Goal: Task Accomplishment & Management: Manage account settings

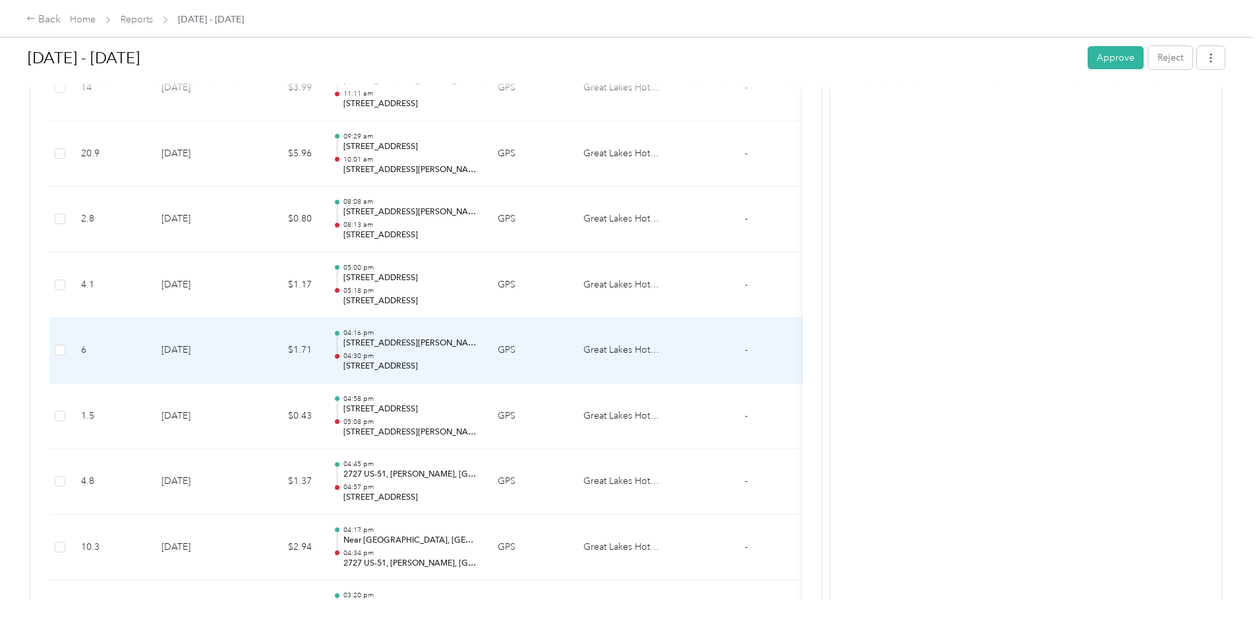
scroll to position [1848, 0]
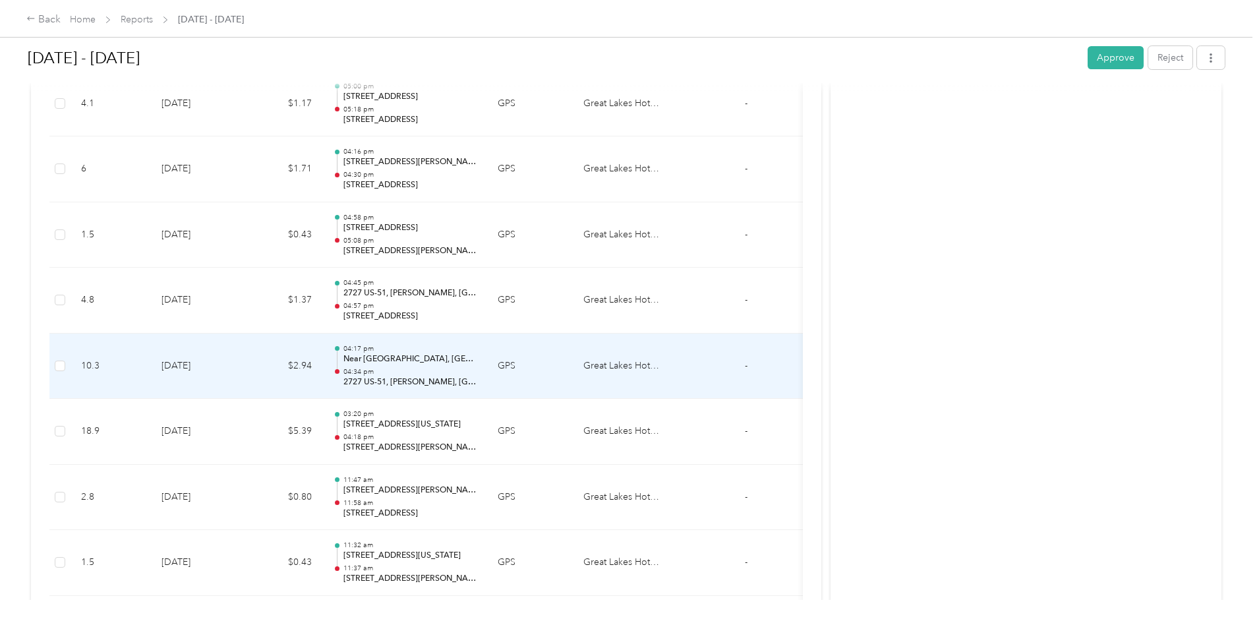
click at [477, 372] on p "04:34 pm" at bounding box center [409, 371] width 133 height 9
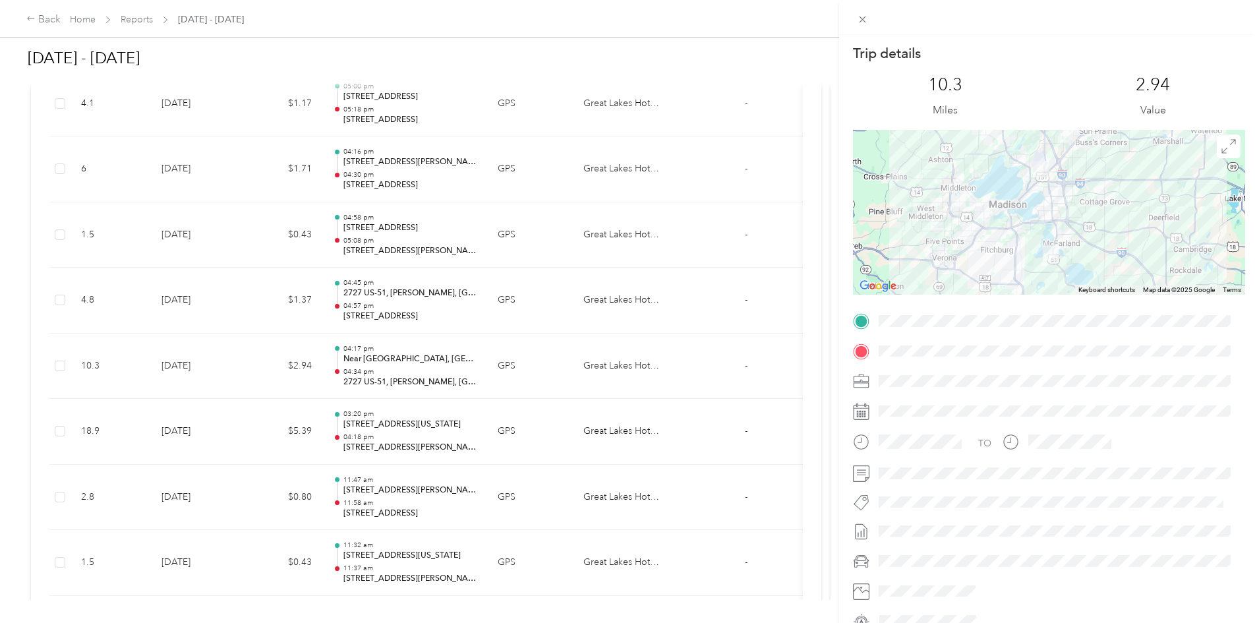
click at [581, 312] on div "Trip details This trip cannot be edited because it is either under review, appr…" at bounding box center [629, 311] width 1259 height 623
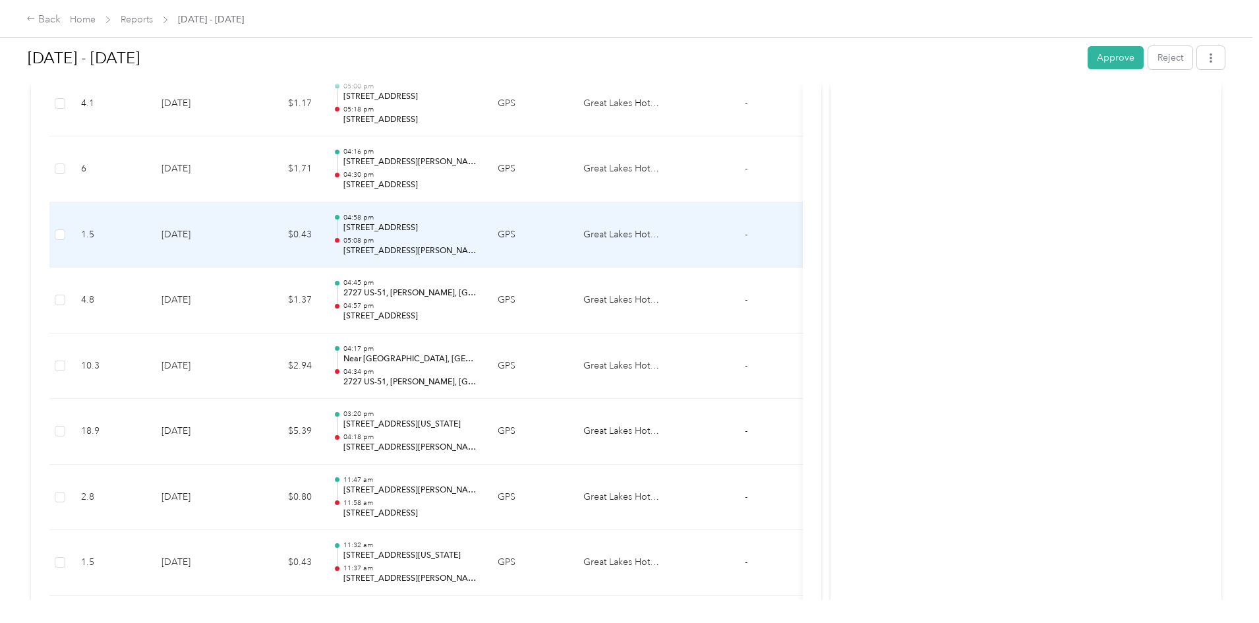
click at [477, 244] on p "05:08 pm" at bounding box center [409, 240] width 133 height 9
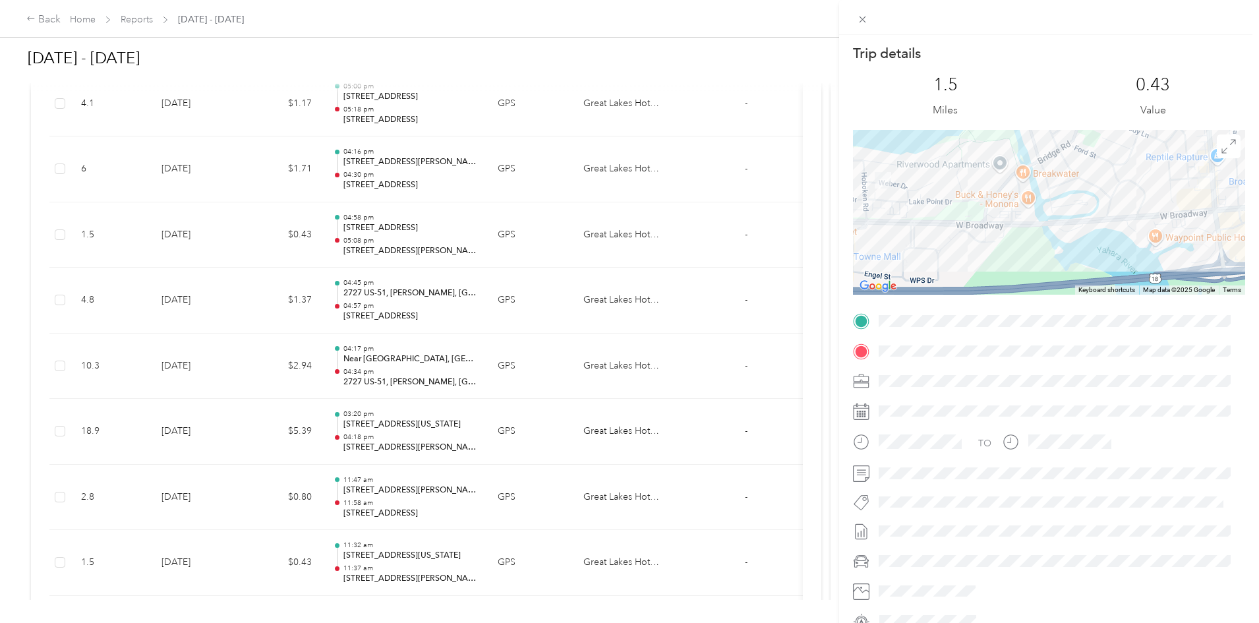
click at [436, 435] on div "Trip details This trip cannot be edited because it is either under review, appr…" at bounding box center [629, 311] width 1259 height 623
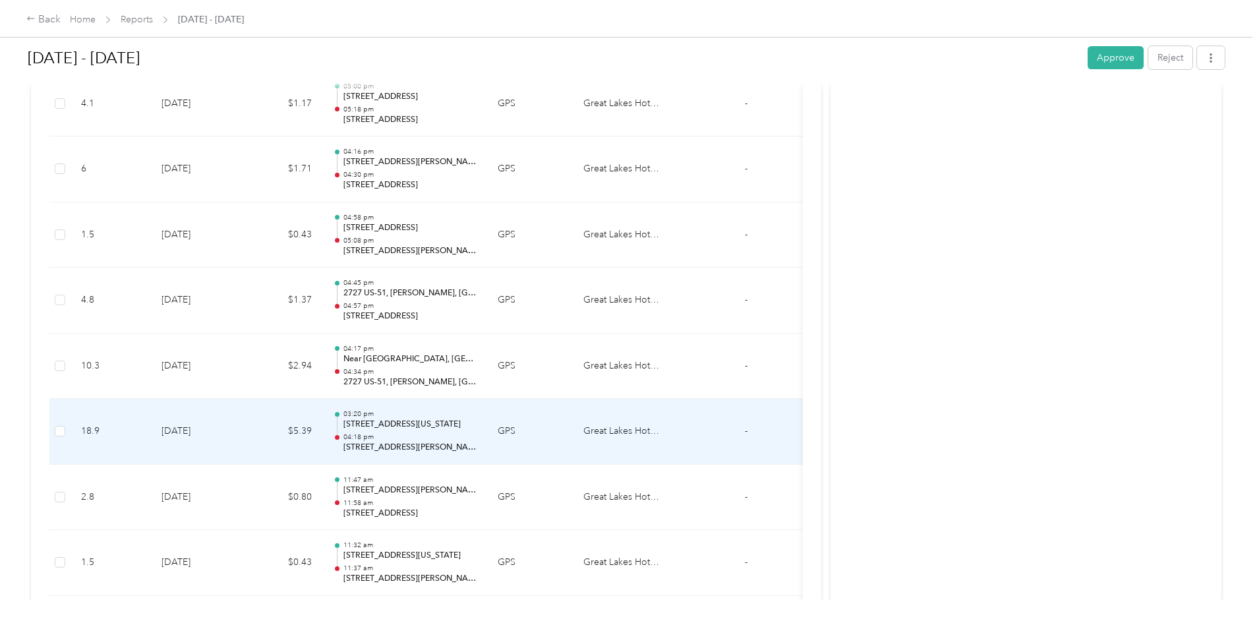
click at [477, 438] on p "04:18 pm" at bounding box center [409, 436] width 133 height 9
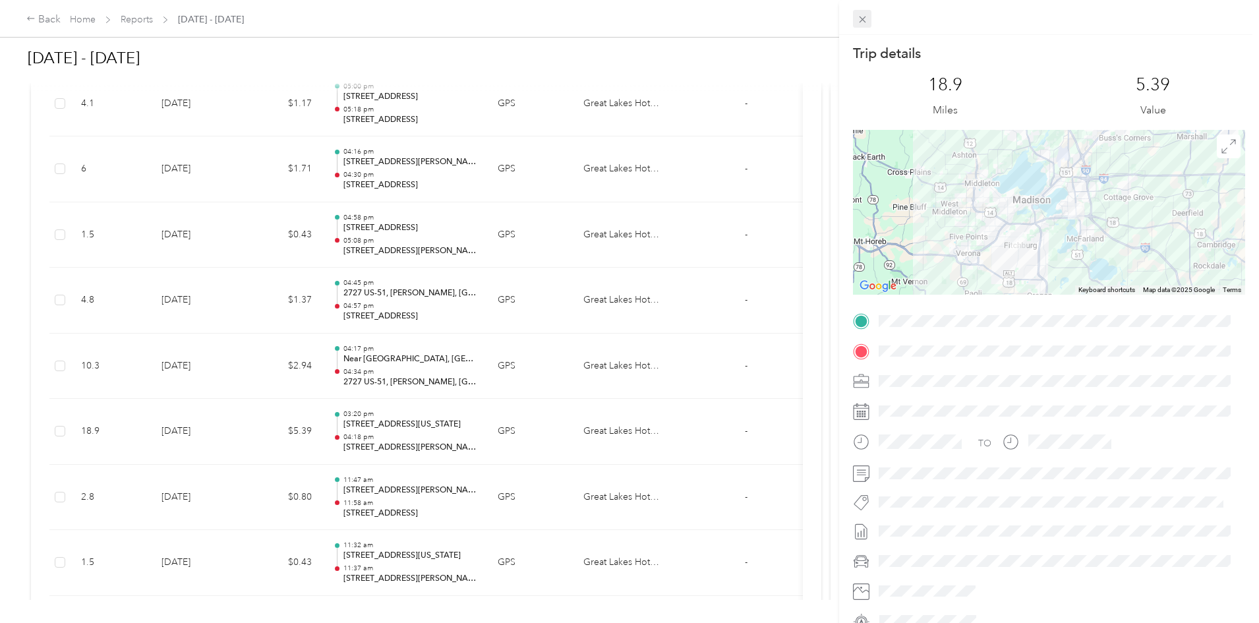
click at [865, 19] on icon at bounding box center [862, 19] width 11 height 11
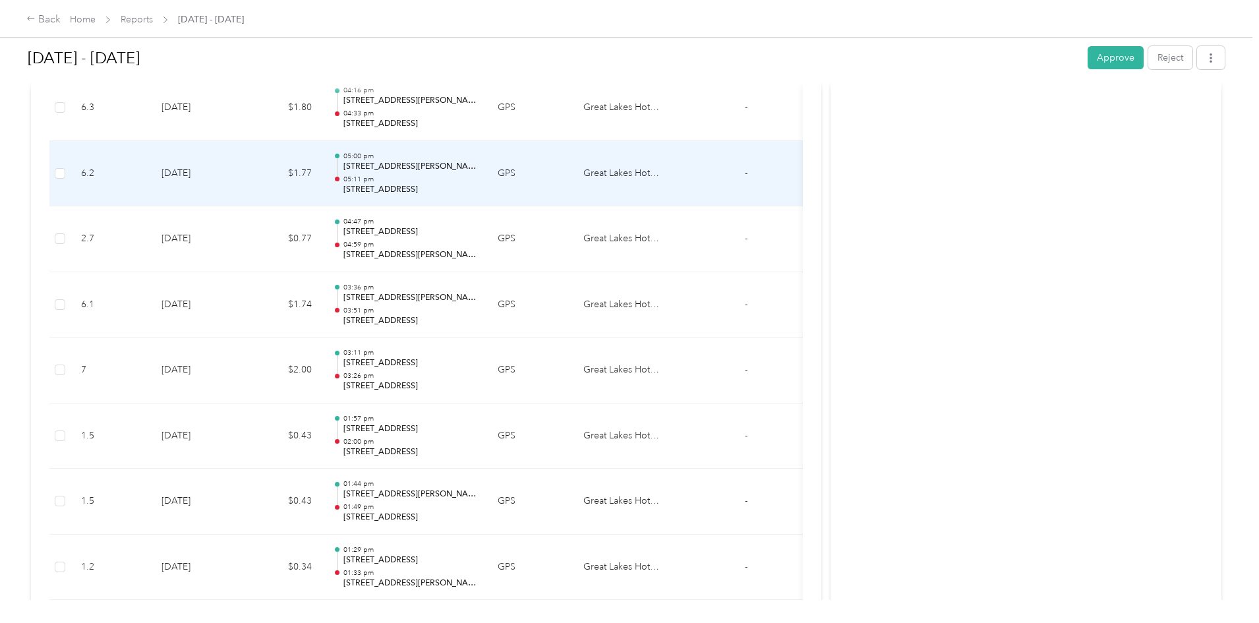
scroll to position [3089, 0]
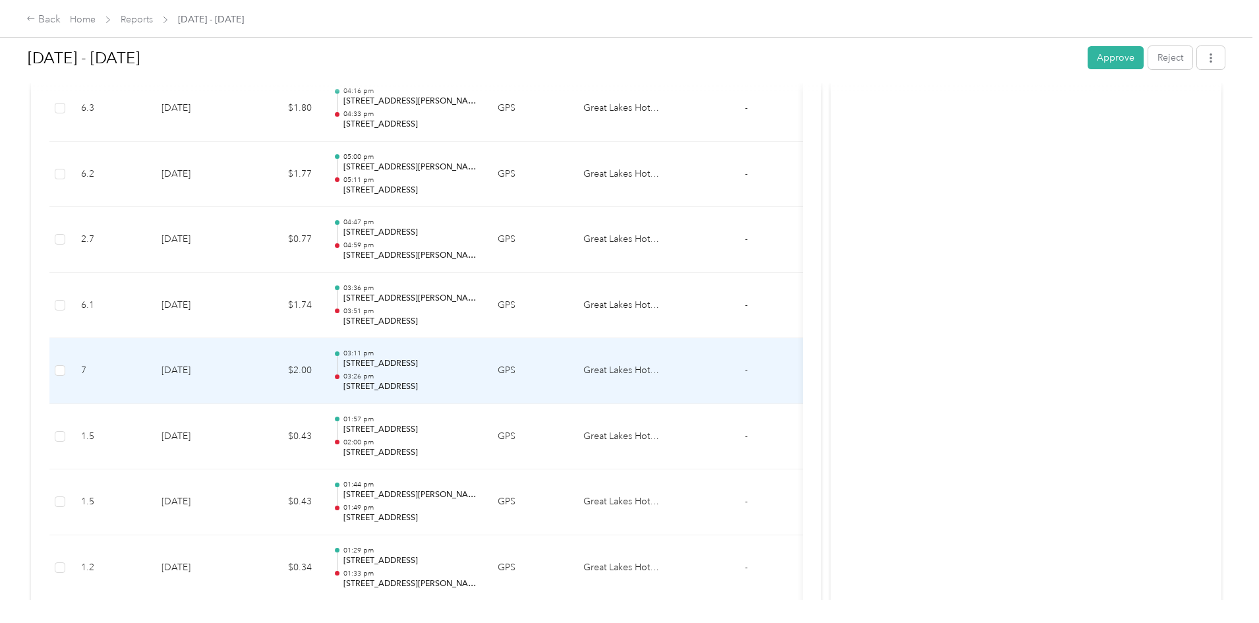
click at [477, 385] on p "[STREET_ADDRESS]" at bounding box center [409, 387] width 133 height 12
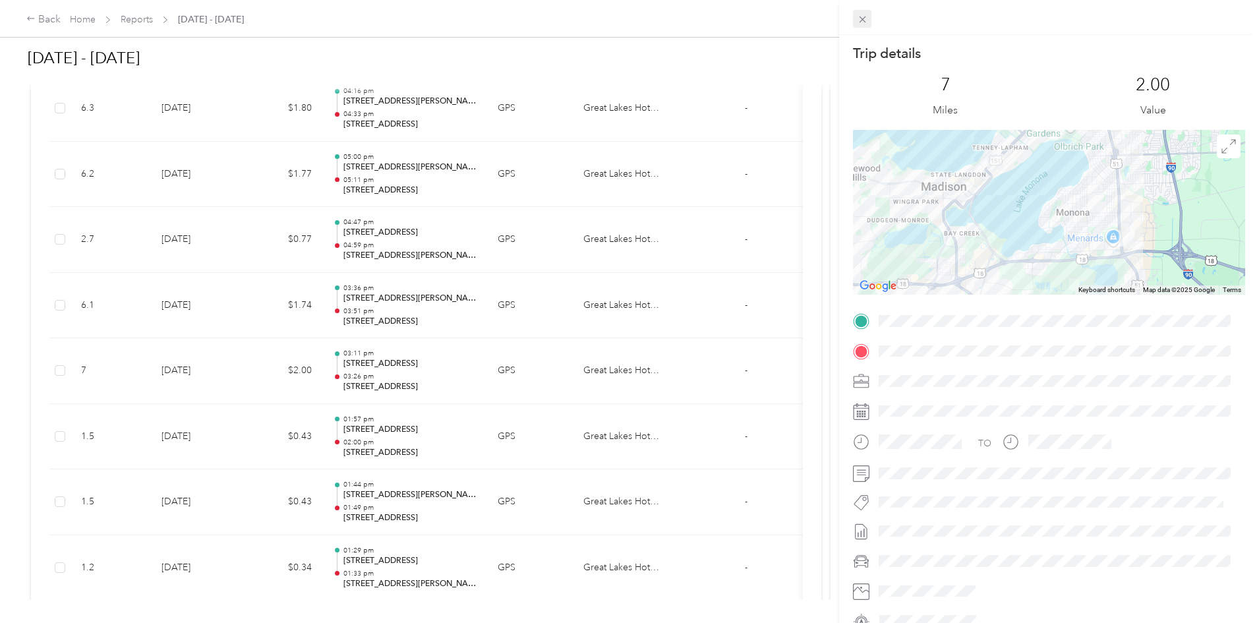
click at [866, 17] on icon at bounding box center [862, 19] width 11 height 11
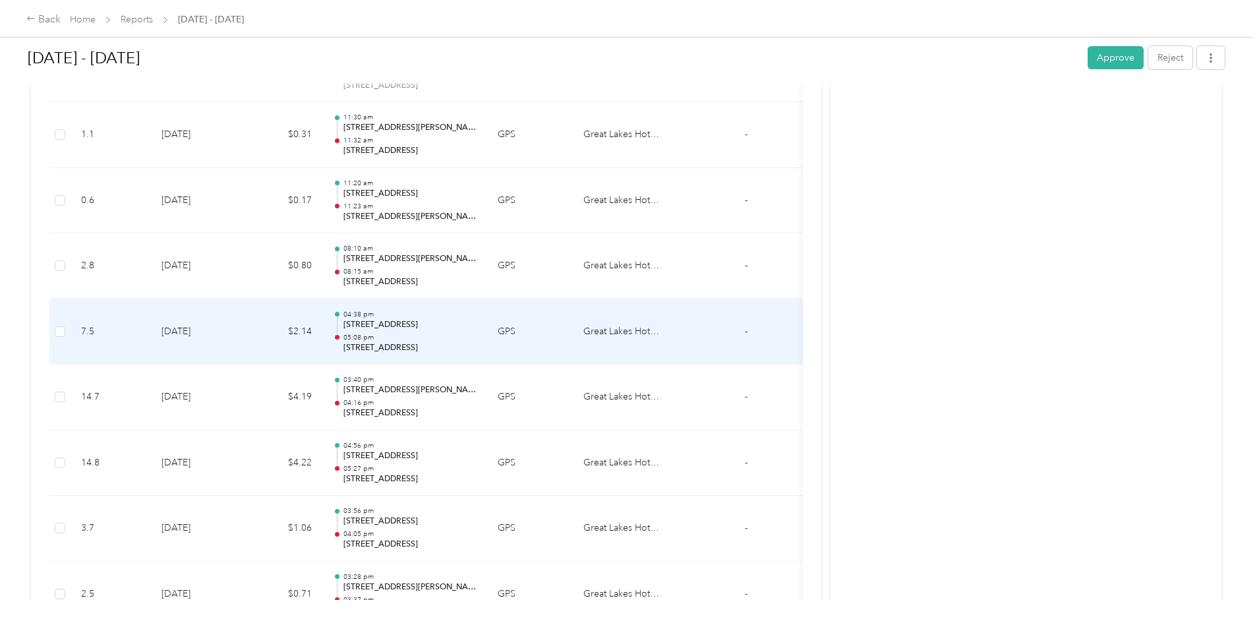
scroll to position [4634, 0]
click at [477, 345] on p "[STREET_ADDRESS]" at bounding box center [409, 351] width 133 height 12
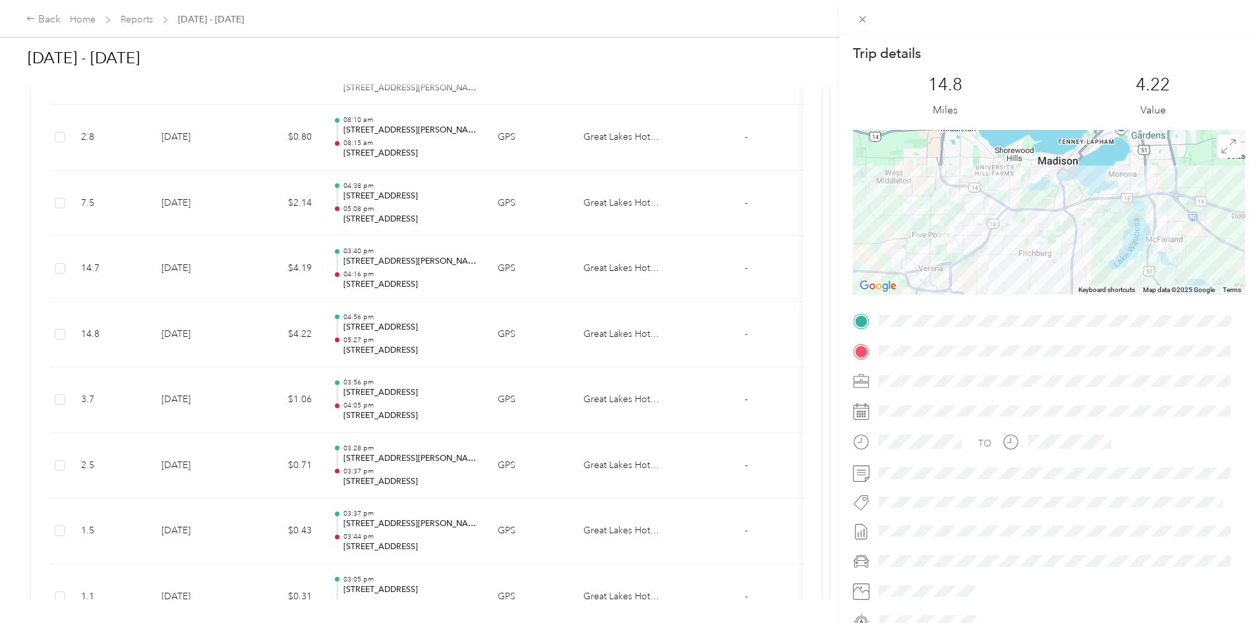
click at [545, 266] on div "Trip details This trip cannot be edited because it is either under review, appr…" at bounding box center [629, 311] width 1259 height 623
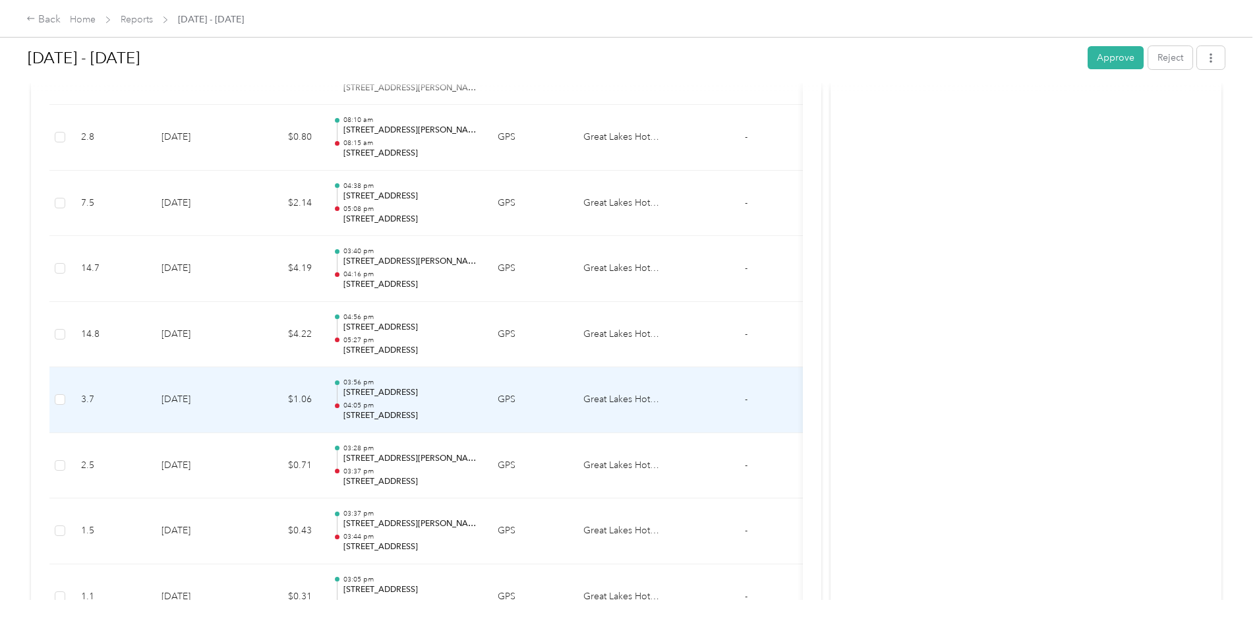
scroll to position [4748, 0]
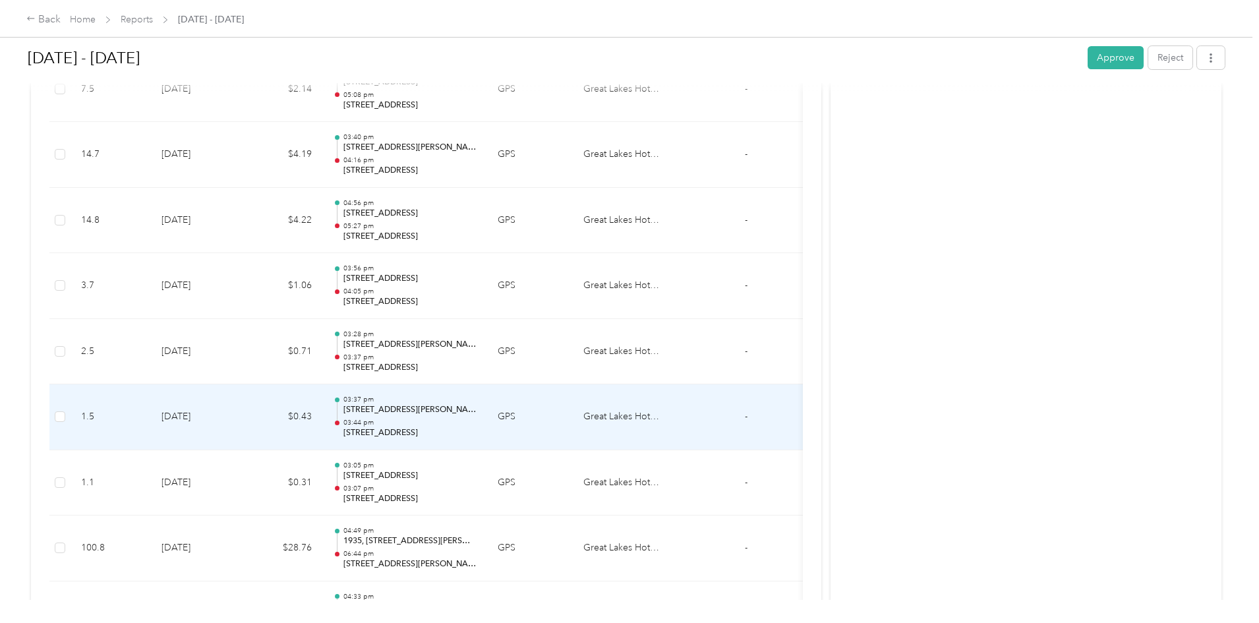
click at [477, 416] on div "03:37 pm [STREET_ADDRESS] 03:44 pm [STREET_ADDRESS]" at bounding box center [409, 417] width 133 height 44
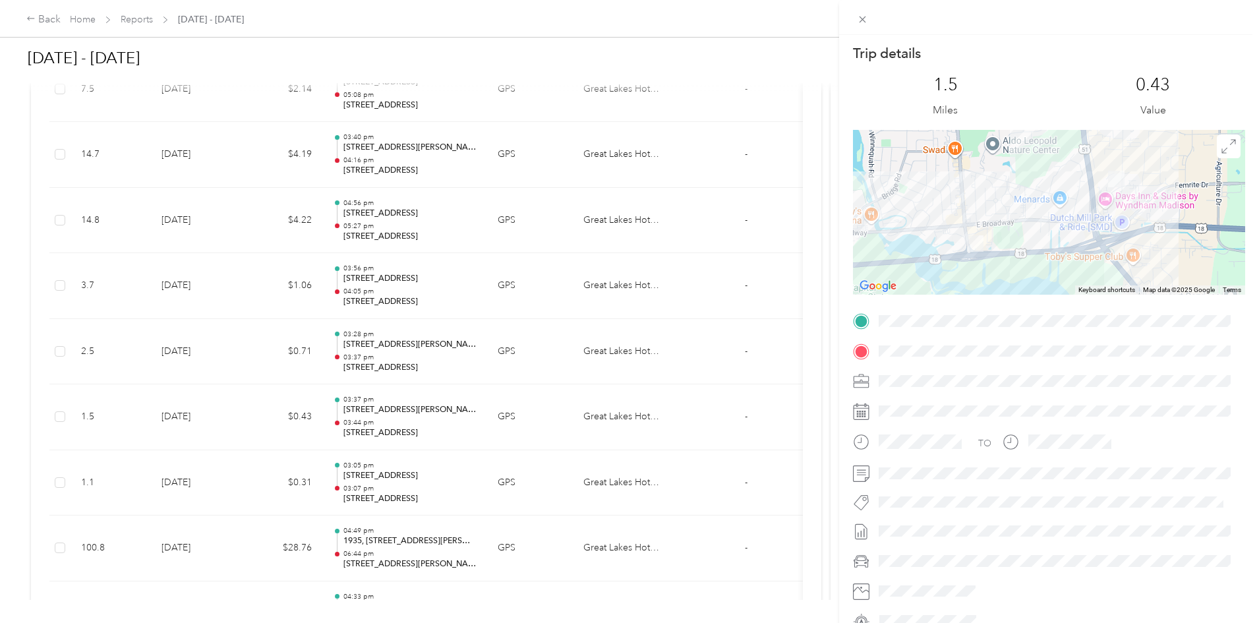
click at [508, 529] on div "Trip details This trip cannot be edited because it is either under review, appr…" at bounding box center [629, 311] width 1259 height 623
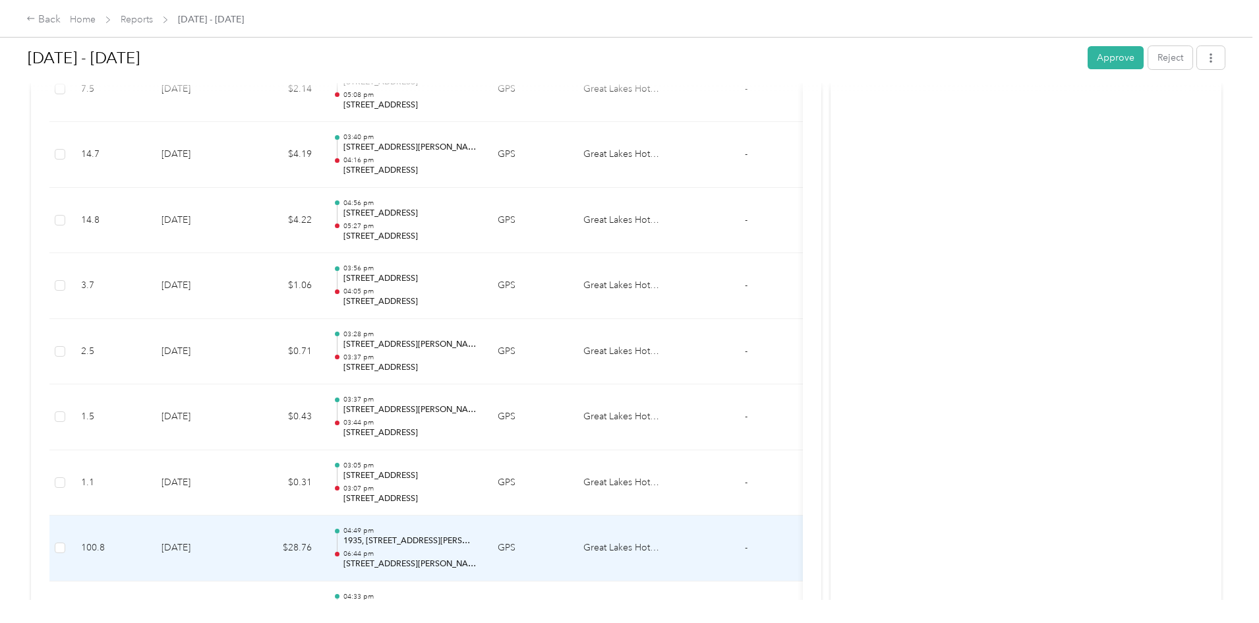
click at [477, 542] on p "1935, [STREET_ADDRESS][PERSON_NAME][US_STATE]" at bounding box center [409, 541] width 133 height 12
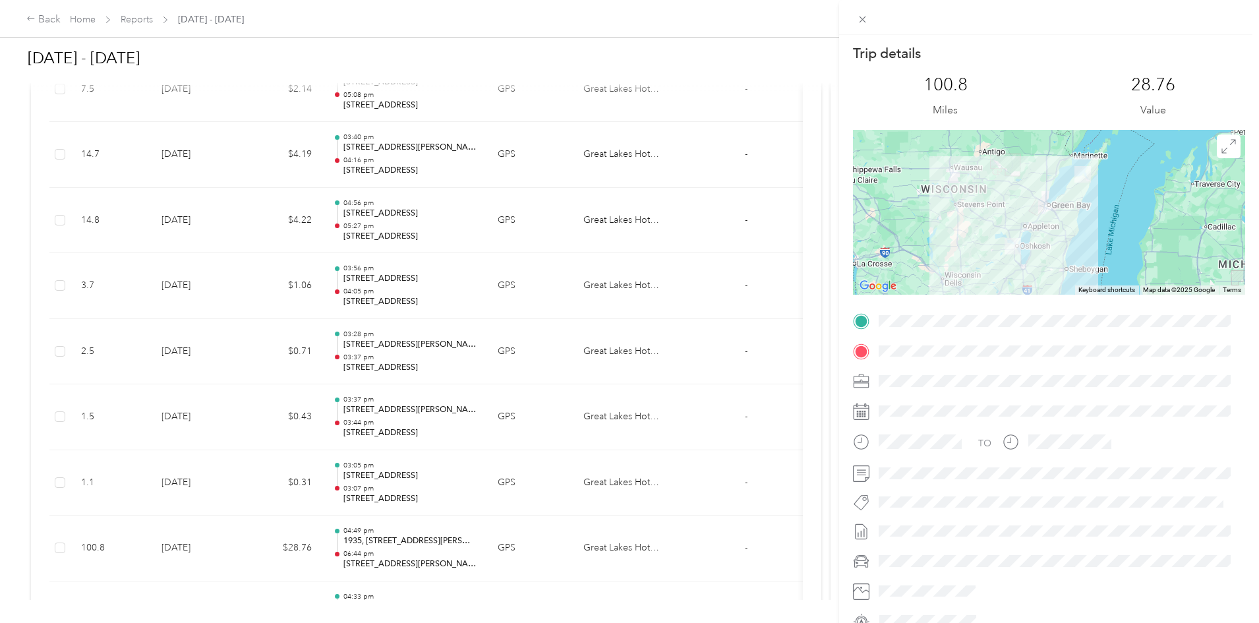
click at [161, 550] on div "Trip details This trip cannot be edited because it is either under review, appr…" at bounding box center [629, 311] width 1259 height 623
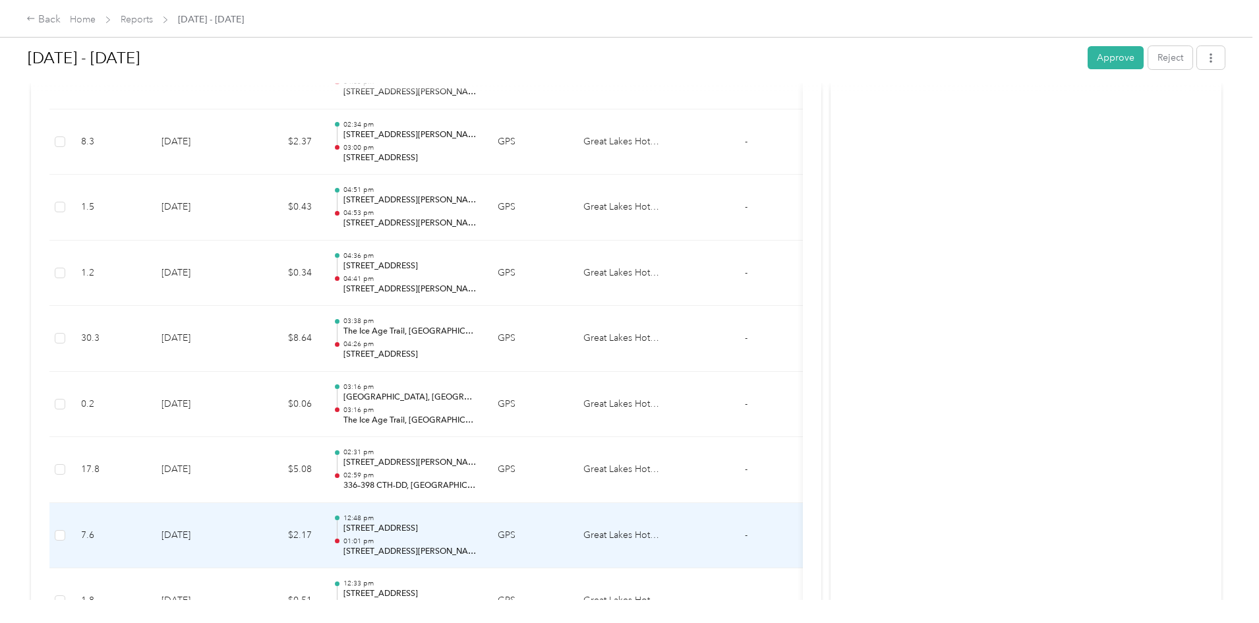
scroll to position [5875, 0]
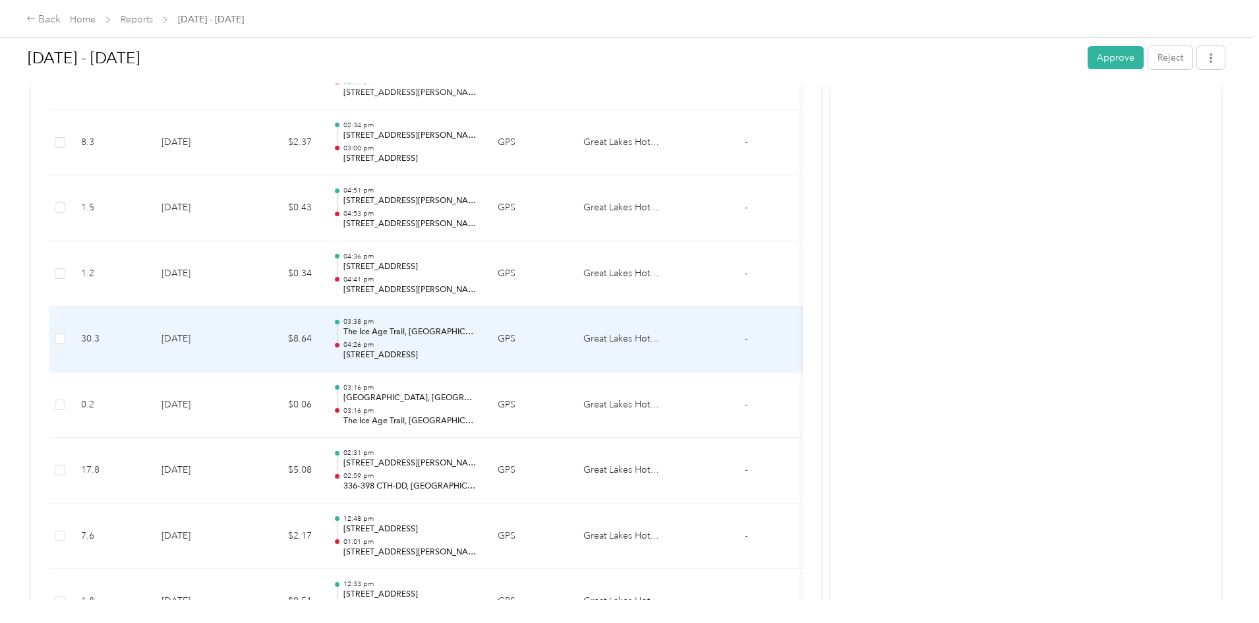
click at [322, 337] on td "$8.64" at bounding box center [282, 339] width 79 height 66
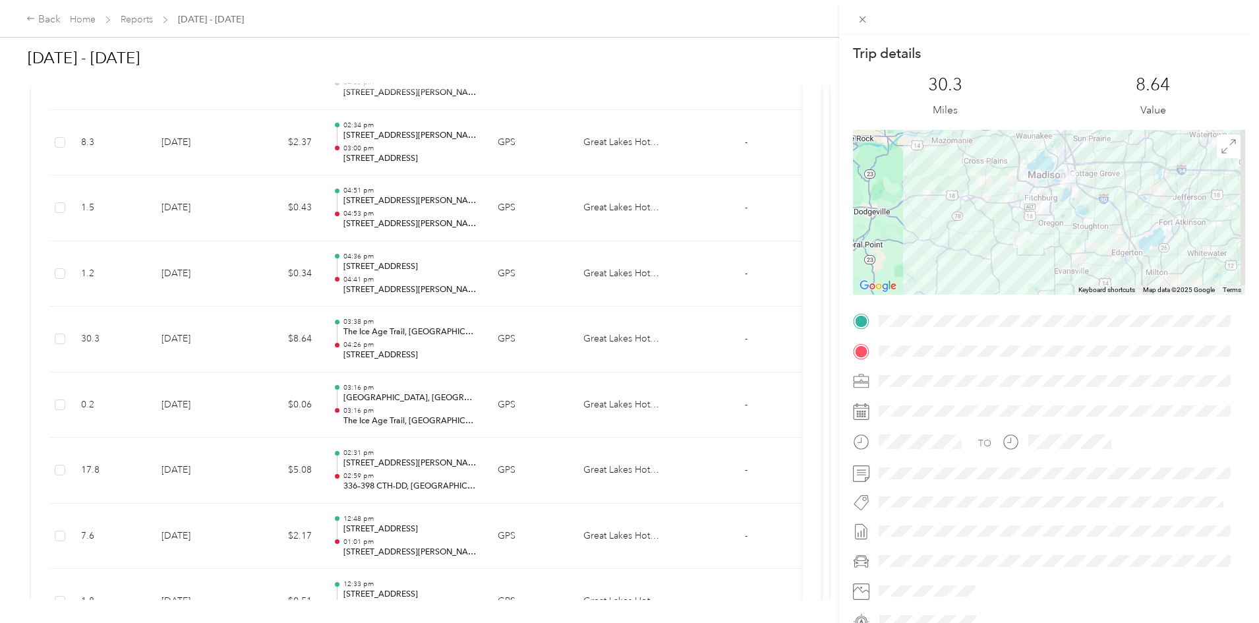
click at [72, 406] on div "Trip details This trip cannot be edited because it is either under review, appr…" at bounding box center [629, 311] width 1259 height 623
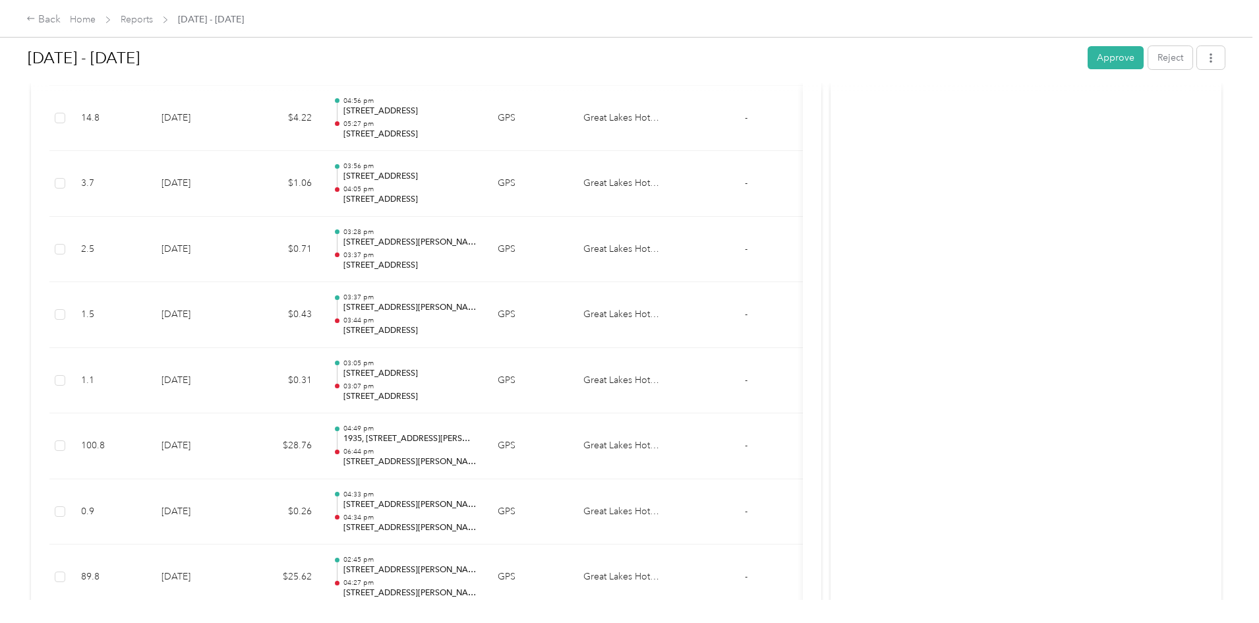
scroll to position [4849, 0]
click at [1206, 61] on icon "button" at bounding box center [1210, 57] width 9 height 9
click at [1123, 76] on div "[DATE] - [DATE] Approve Reject Needs Approval Needs approval from [PERSON_NAME]…" at bounding box center [626, 300] width 1252 height 600
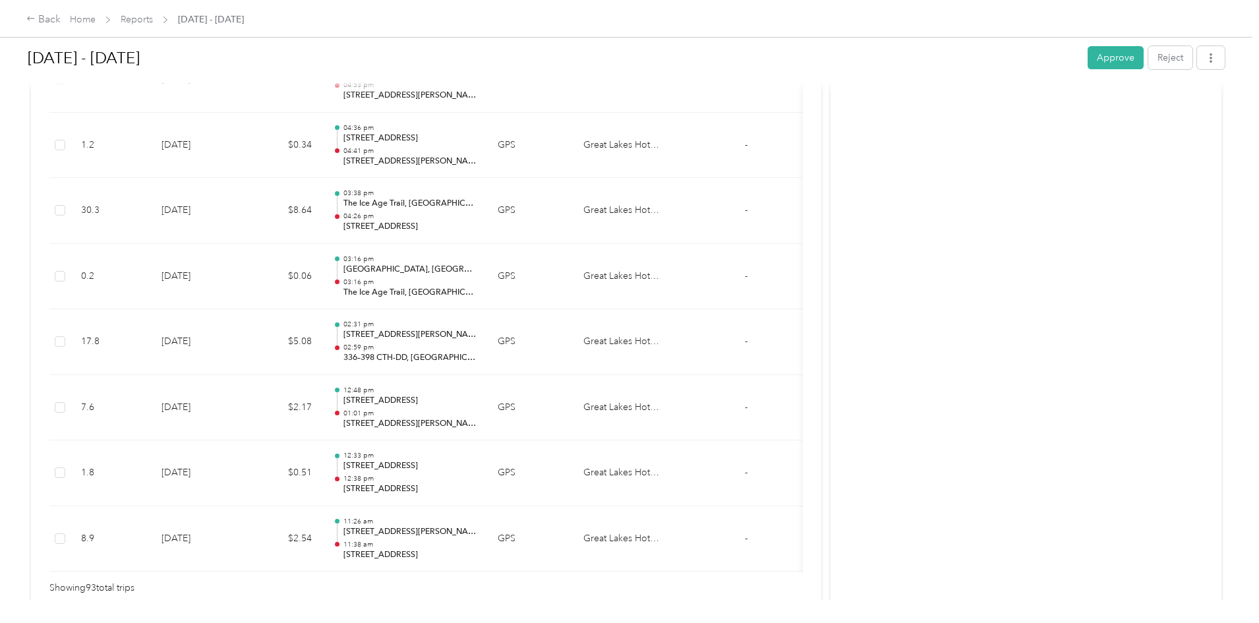
scroll to position [6083, 0]
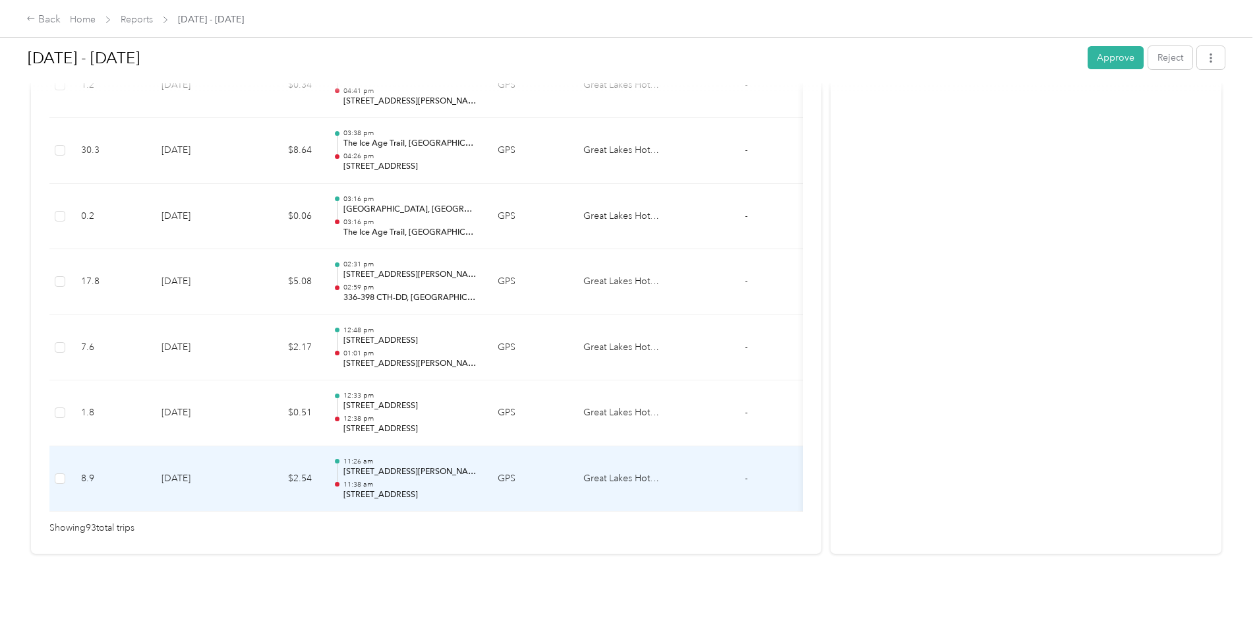
click at [243, 446] on td "[DATE]" at bounding box center [197, 479] width 92 height 66
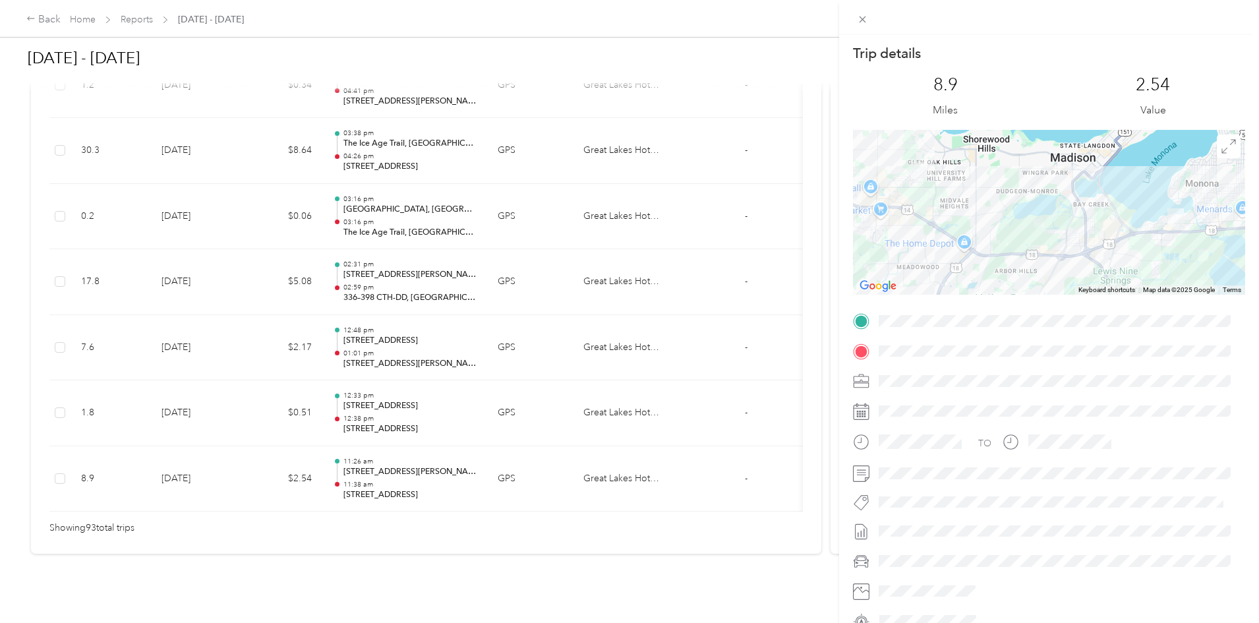
click at [384, 307] on div "Trip details This trip cannot be edited because it is either under review, appr…" at bounding box center [629, 311] width 1259 height 623
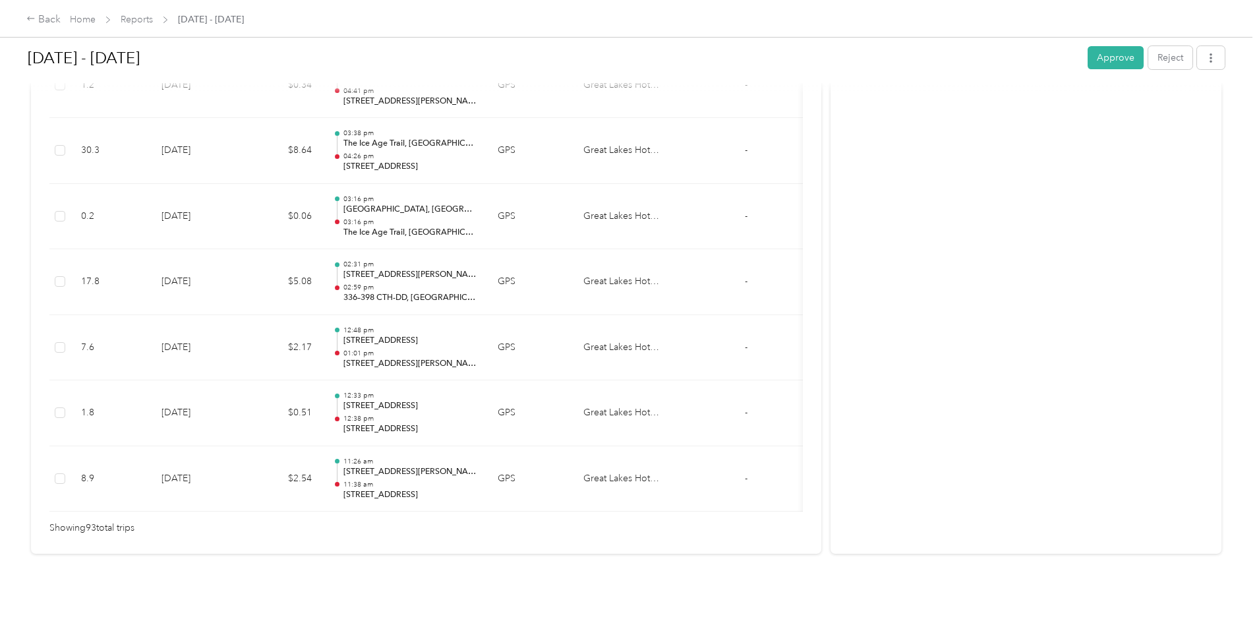
click at [76, 274] on div "Back Home Reports [DATE] - [DATE] [DATE] - [DATE] Approve Reject Needs Approval…" at bounding box center [626, 311] width 1252 height 623
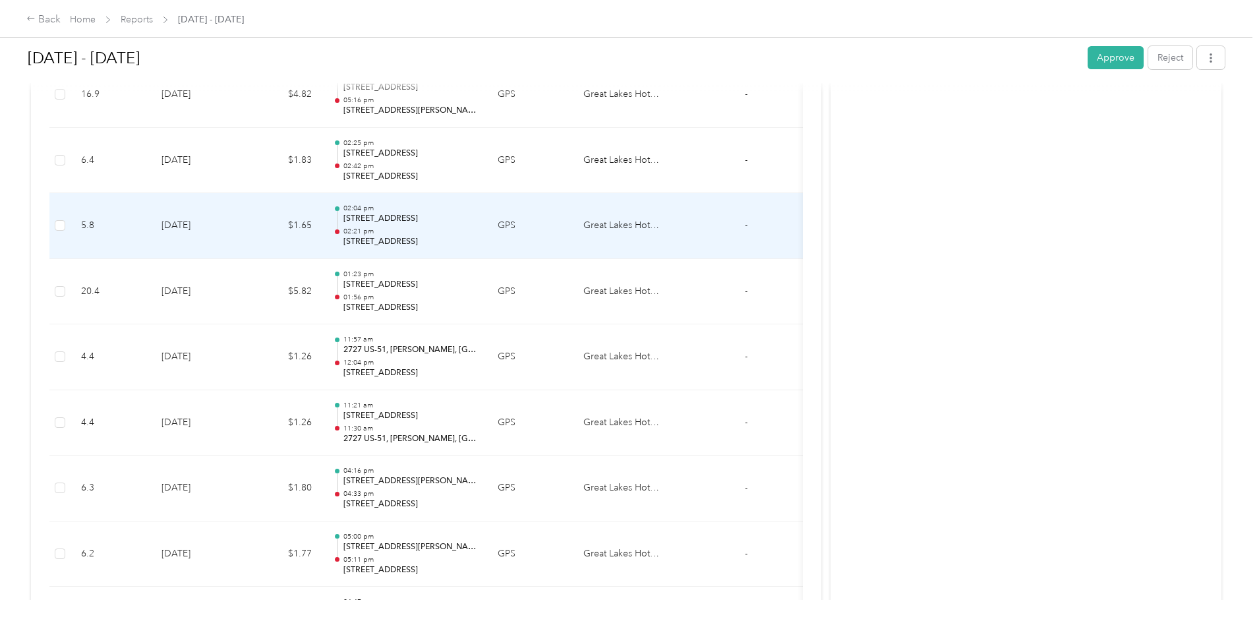
scroll to position [2708, 0]
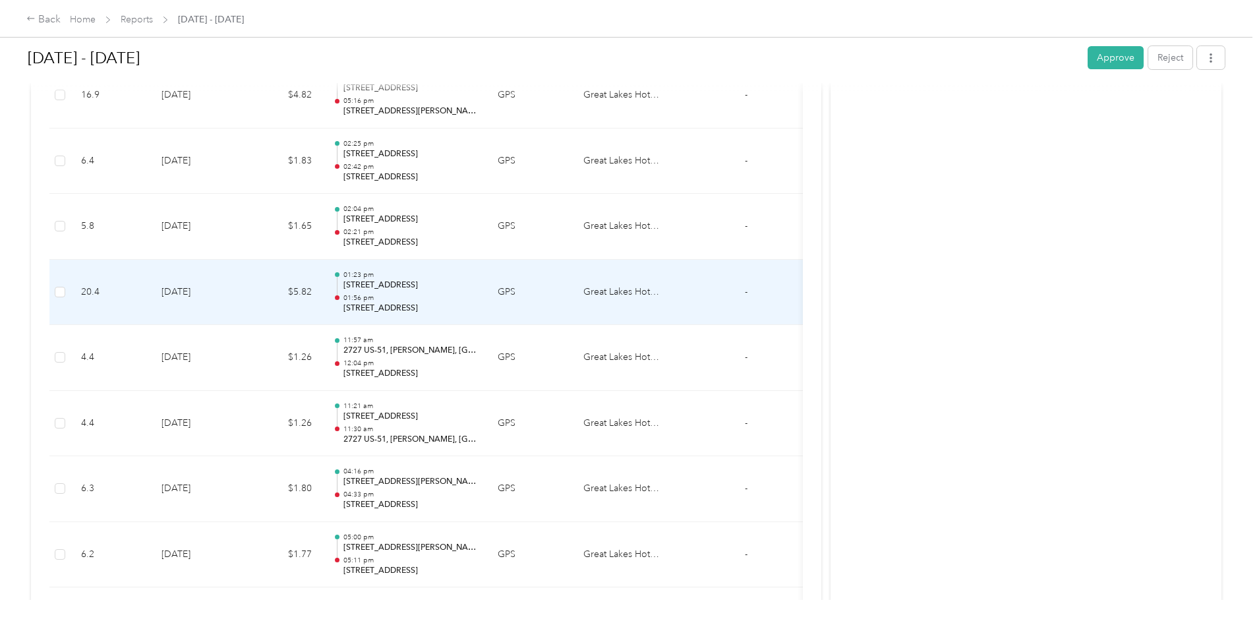
click at [322, 295] on td "$5.82" at bounding box center [282, 293] width 79 height 66
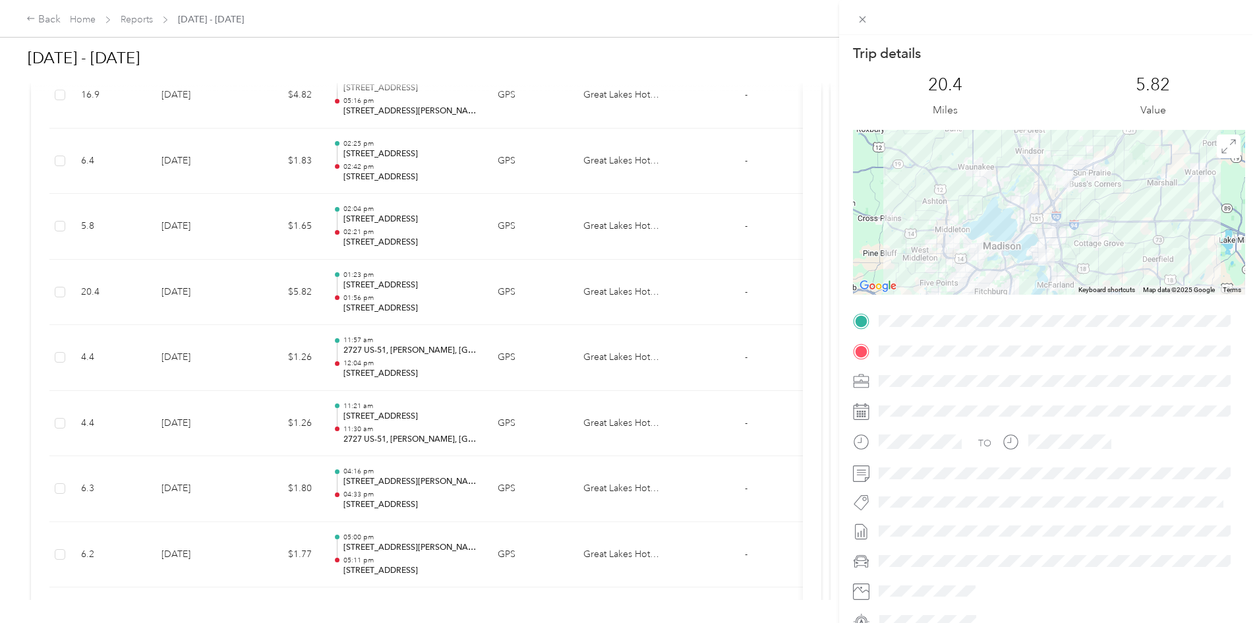
click at [113, 218] on div "Trip details This trip cannot be edited because it is either under review, appr…" at bounding box center [629, 311] width 1259 height 623
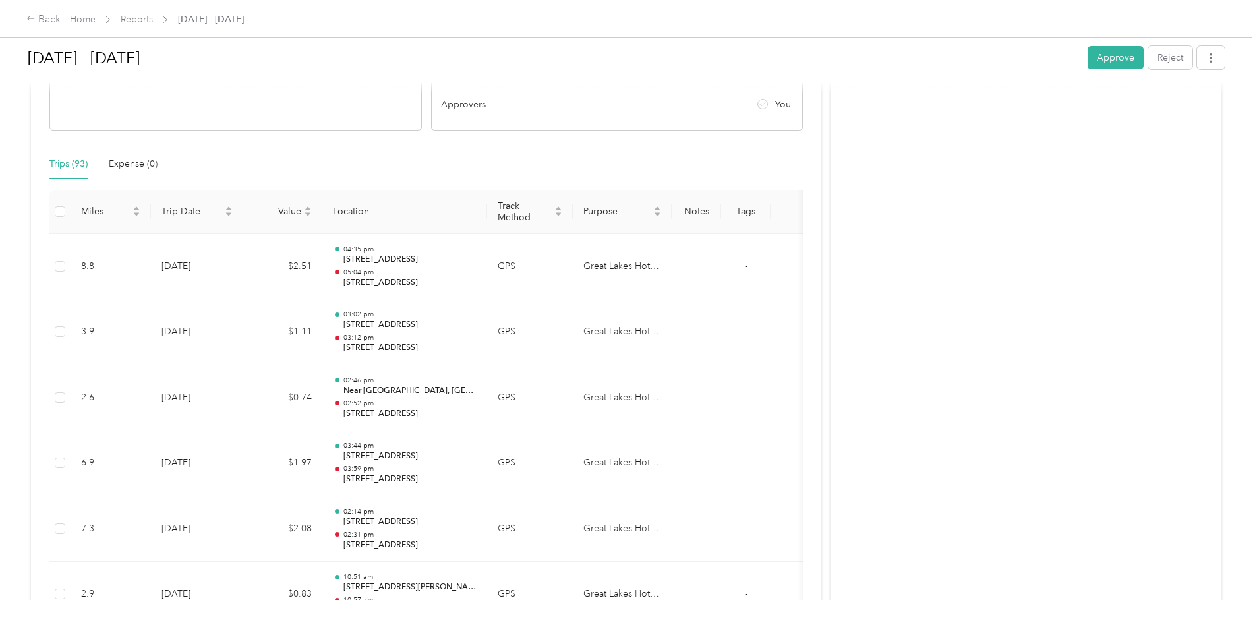
scroll to position [241, 0]
click at [312, 218] on icon "caret-down" at bounding box center [308, 215] width 8 height 8
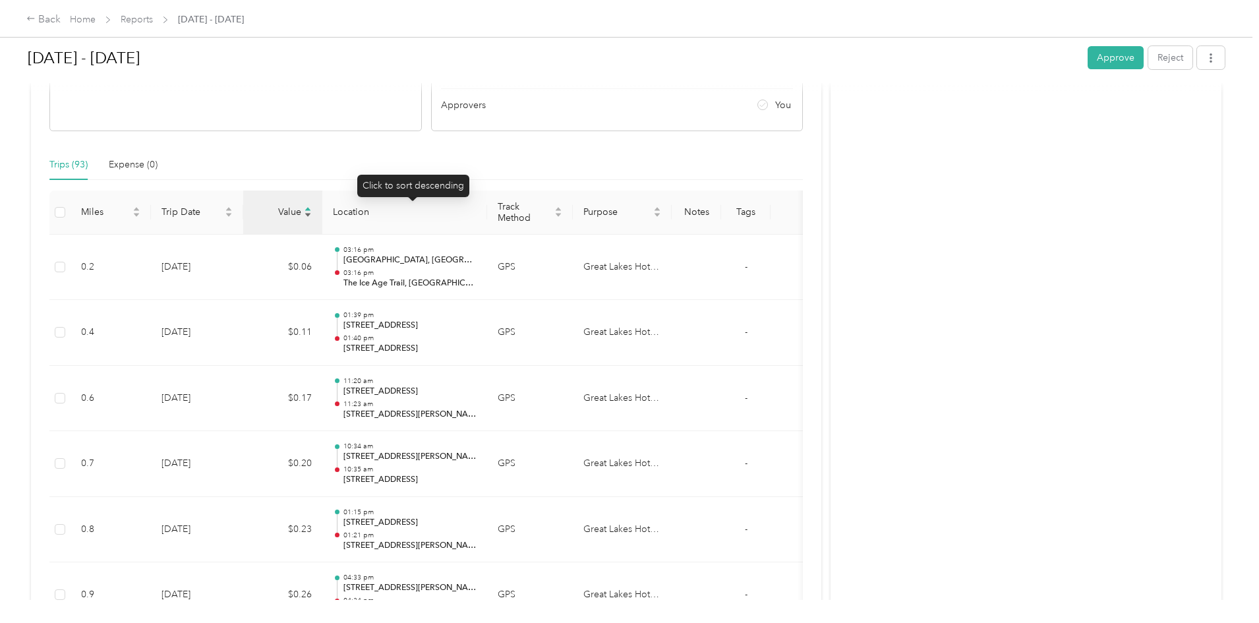
click at [312, 218] on icon "caret-down" at bounding box center [308, 215] width 8 height 8
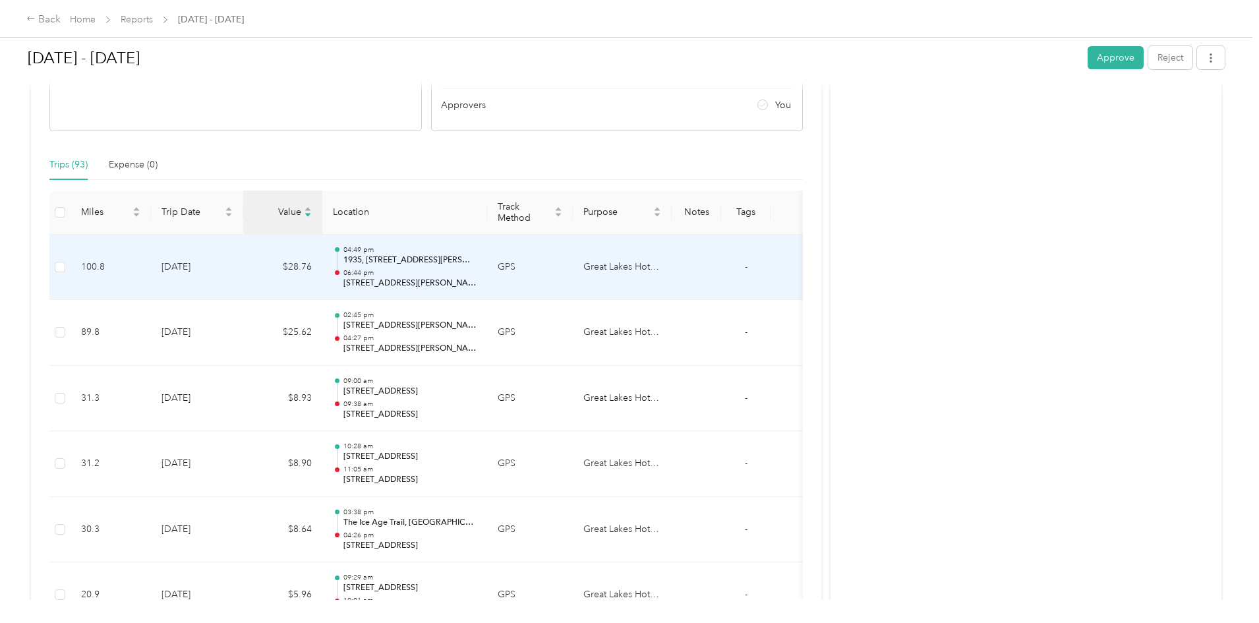
click at [322, 274] on td "$28.76" at bounding box center [282, 268] width 79 height 66
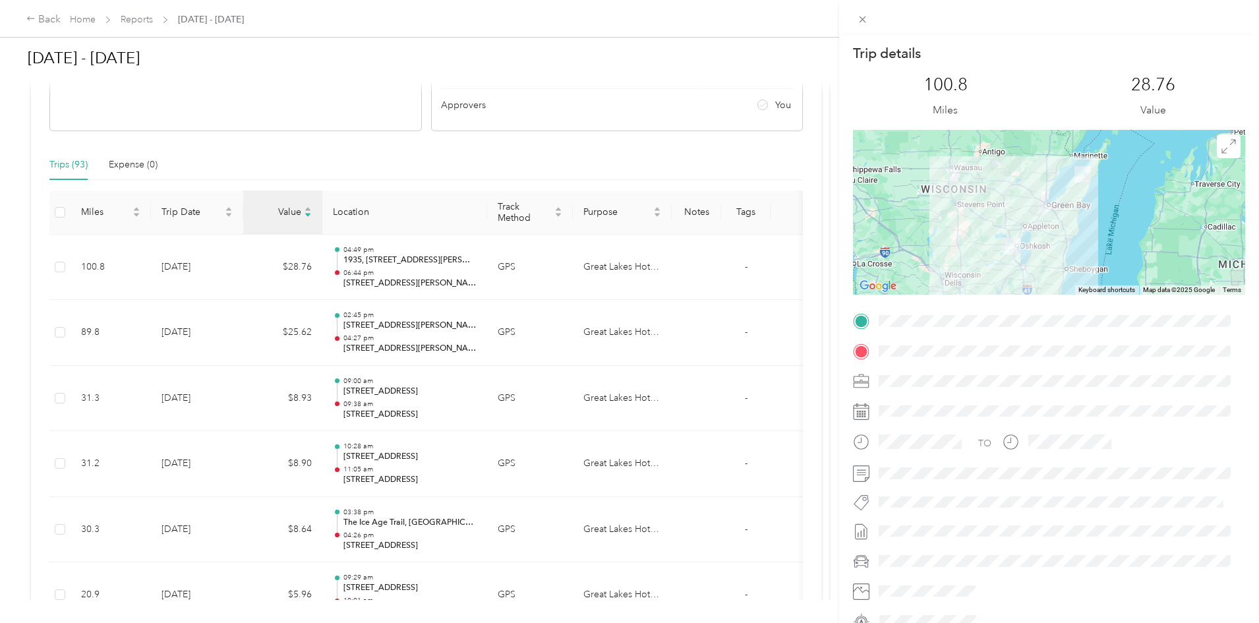
click at [388, 337] on div "Trip details This trip cannot be edited because it is either under review, appr…" at bounding box center [629, 311] width 1259 height 623
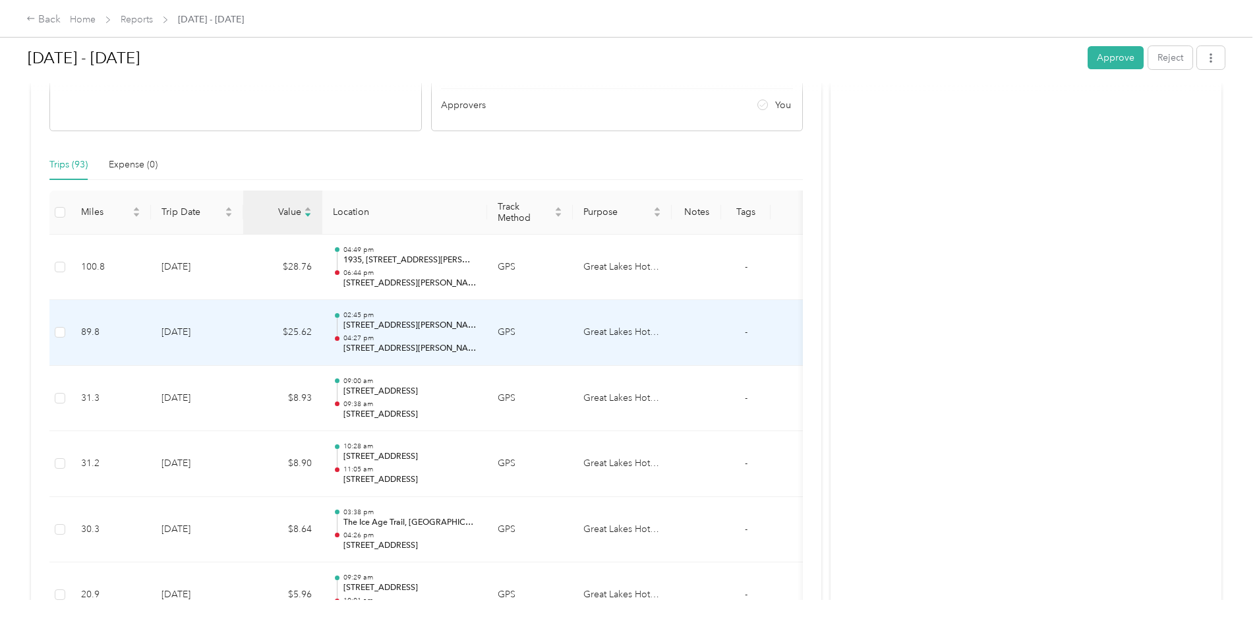
click at [322, 334] on td "$25.62" at bounding box center [282, 333] width 79 height 66
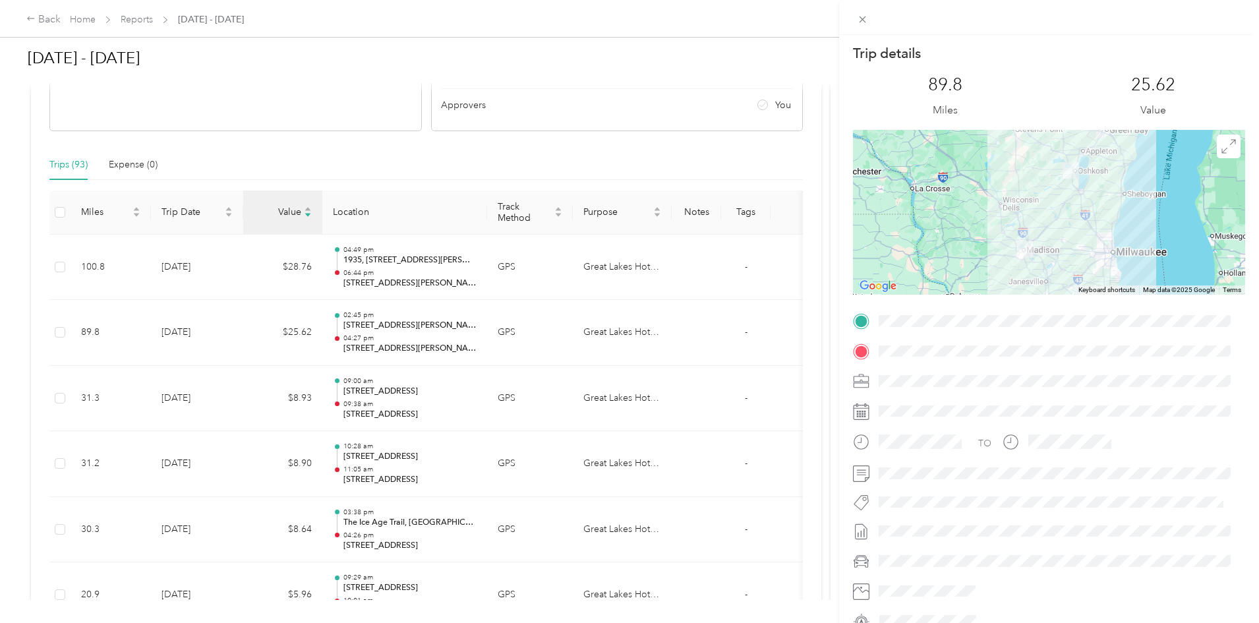
click at [379, 276] on div "Trip details This trip cannot be edited because it is either under review, appr…" at bounding box center [629, 311] width 1259 height 623
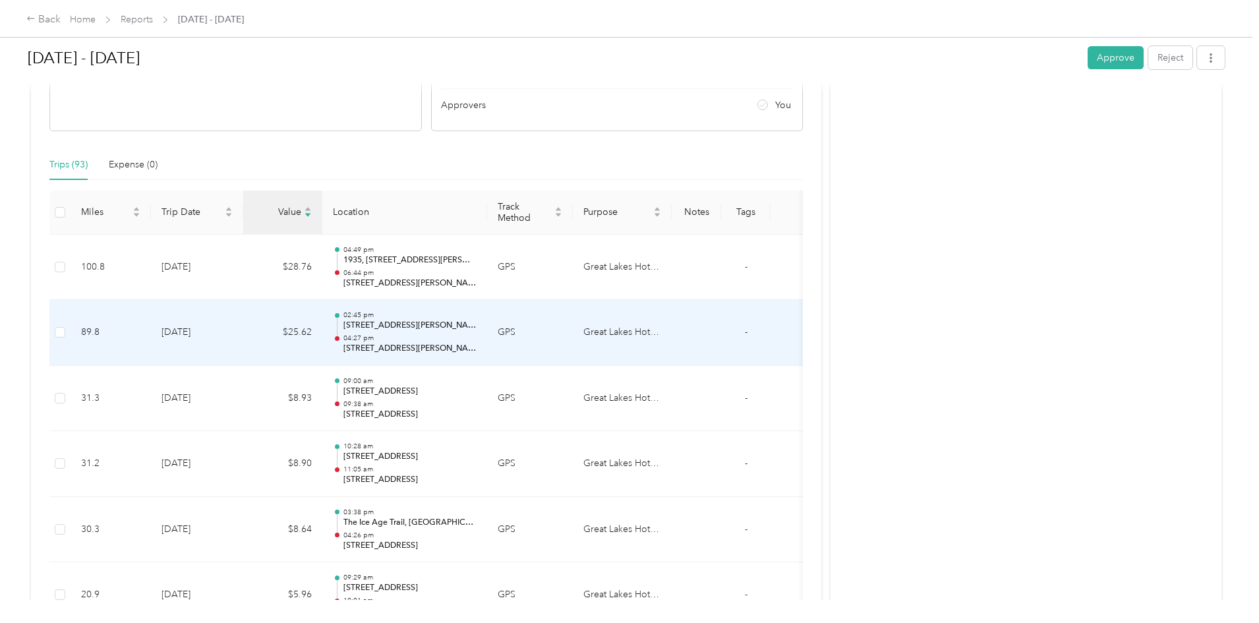
click at [322, 324] on td "$25.62" at bounding box center [282, 333] width 79 height 66
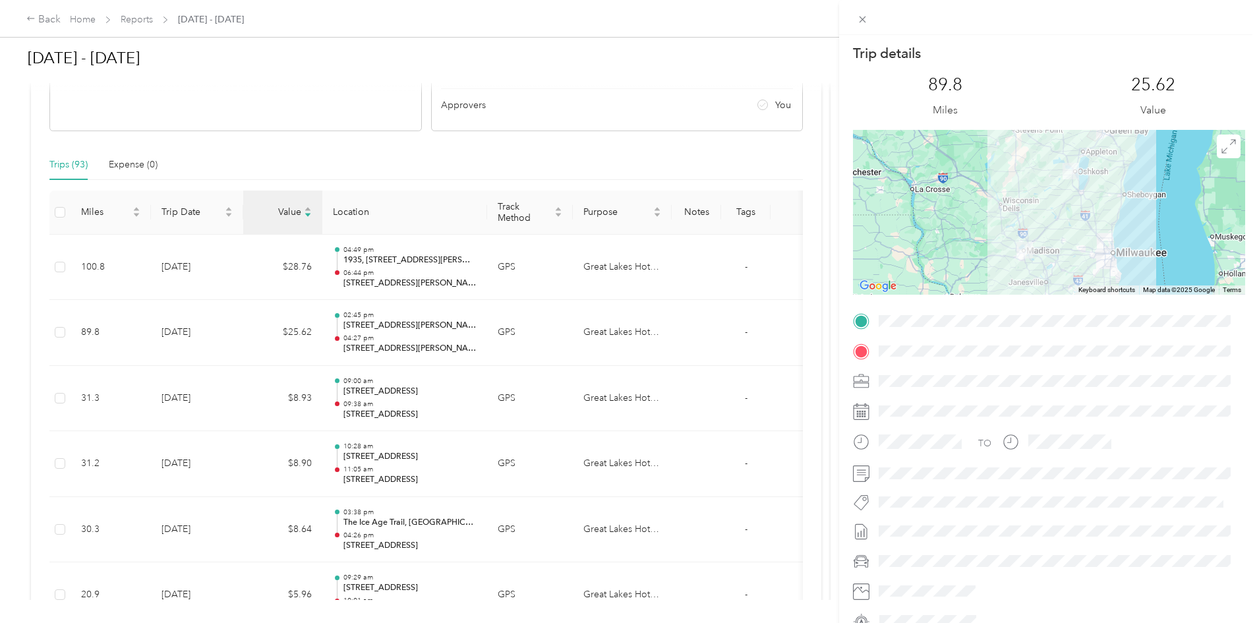
click at [104, 320] on div "Trip details This trip cannot be edited because it is either under review, appr…" at bounding box center [629, 311] width 1259 height 623
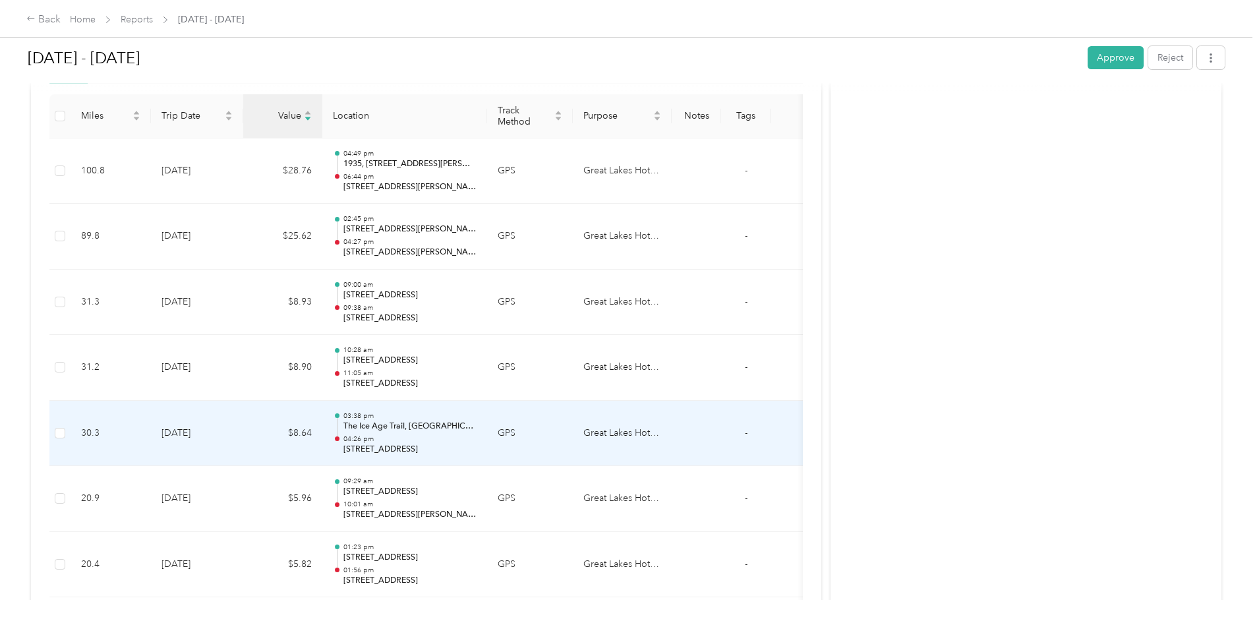
scroll to position [338, 0]
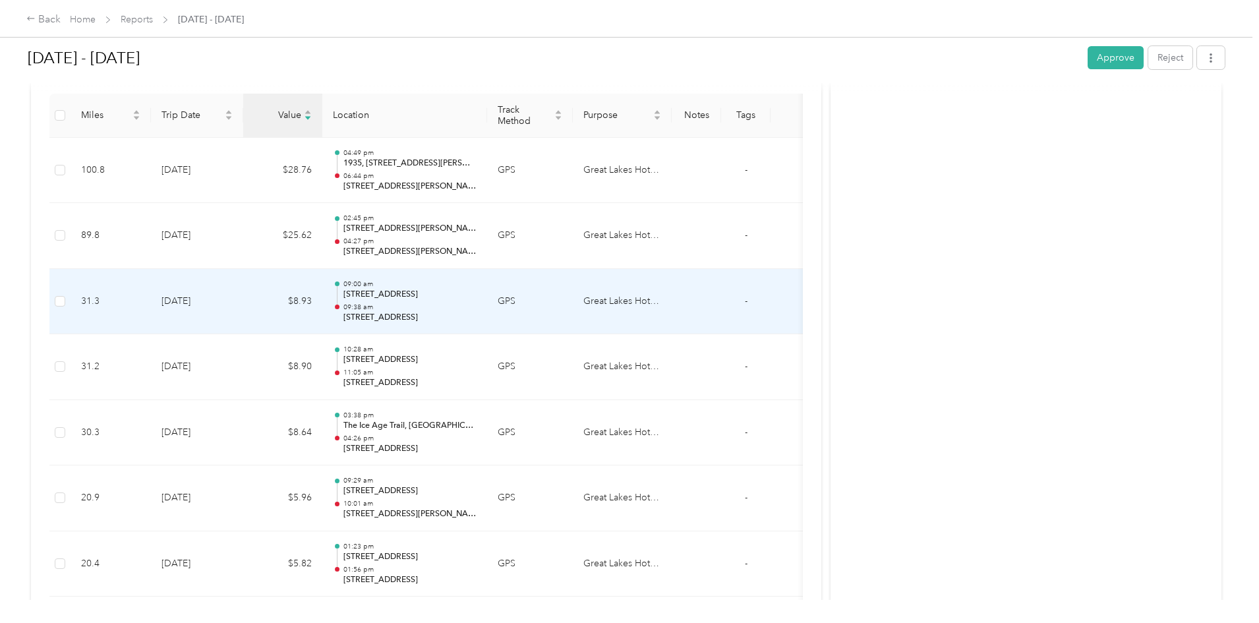
click at [322, 299] on td "$8.93" at bounding box center [282, 302] width 79 height 66
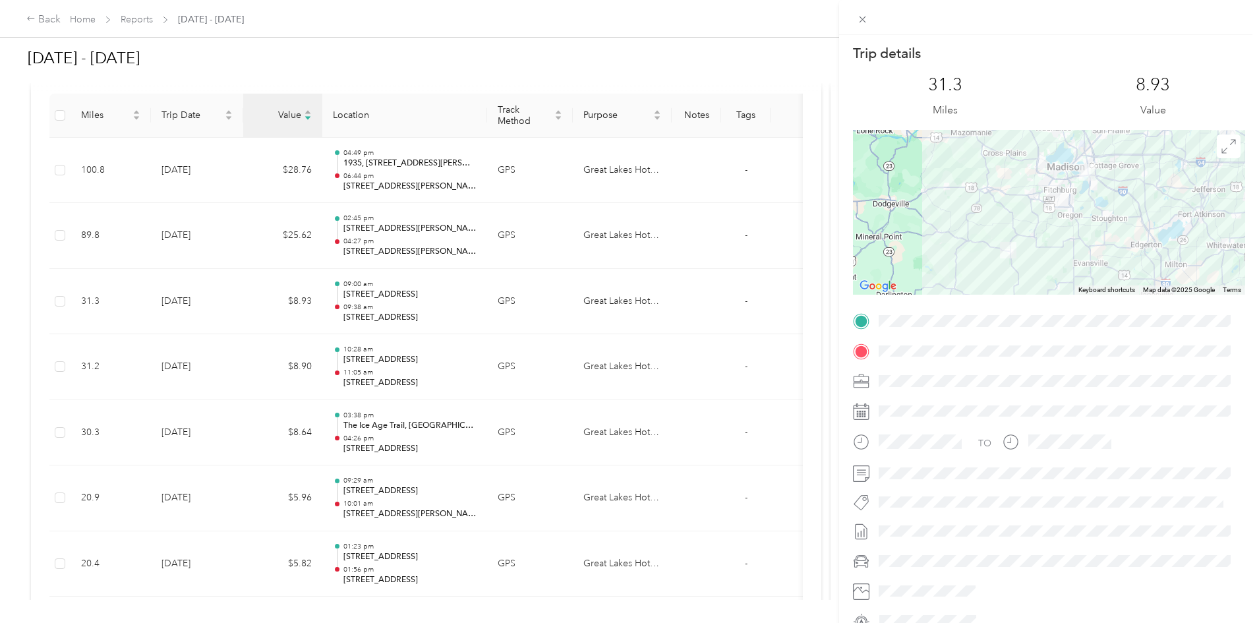
click at [395, 453] on div "Trip details This trip cannot be edited because it is either under review, appr…" at bounding box center [629, 311] width 1259 height 623
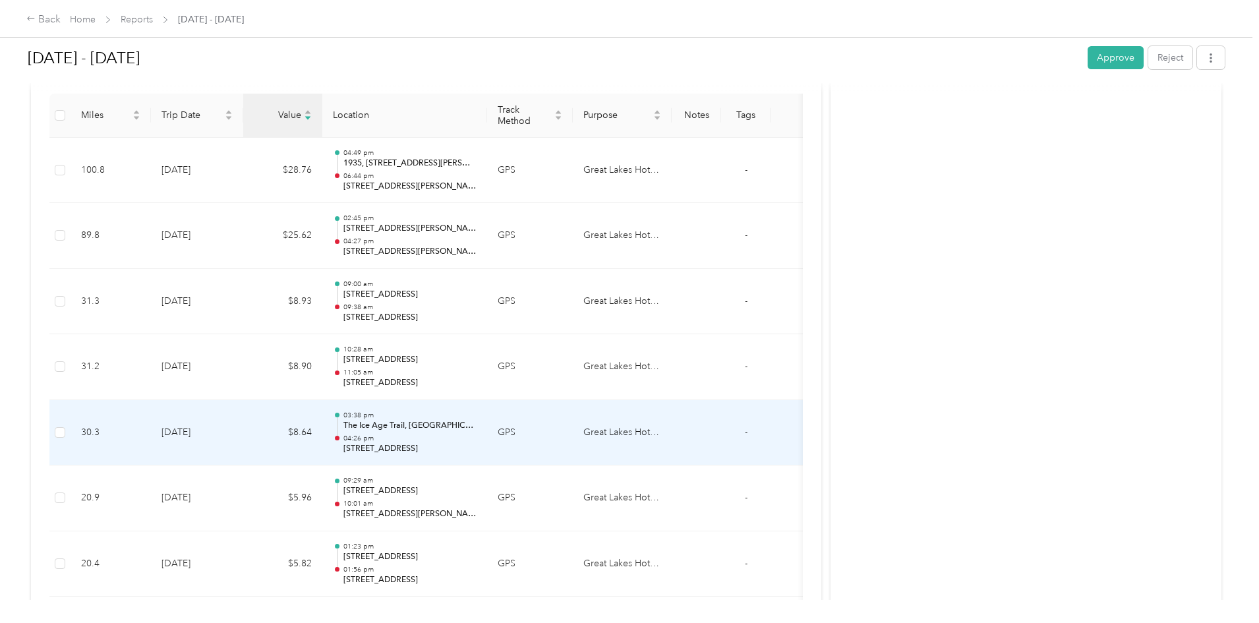
click at [322, 446] on td "$8.64" at bounding box center [282, 433] width 79 height 66
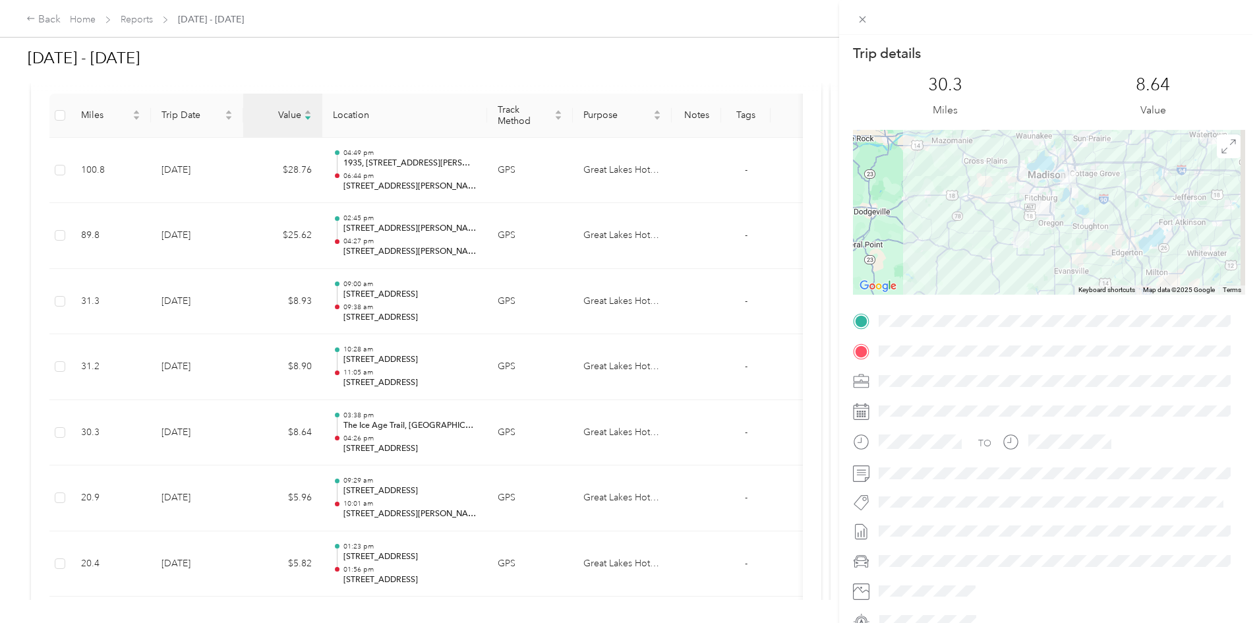
click at [103, 310] on div "Trip details This trip cannot be edited because it is either under review, appr…" at bounding box center [629, 311] width 1259 height 623
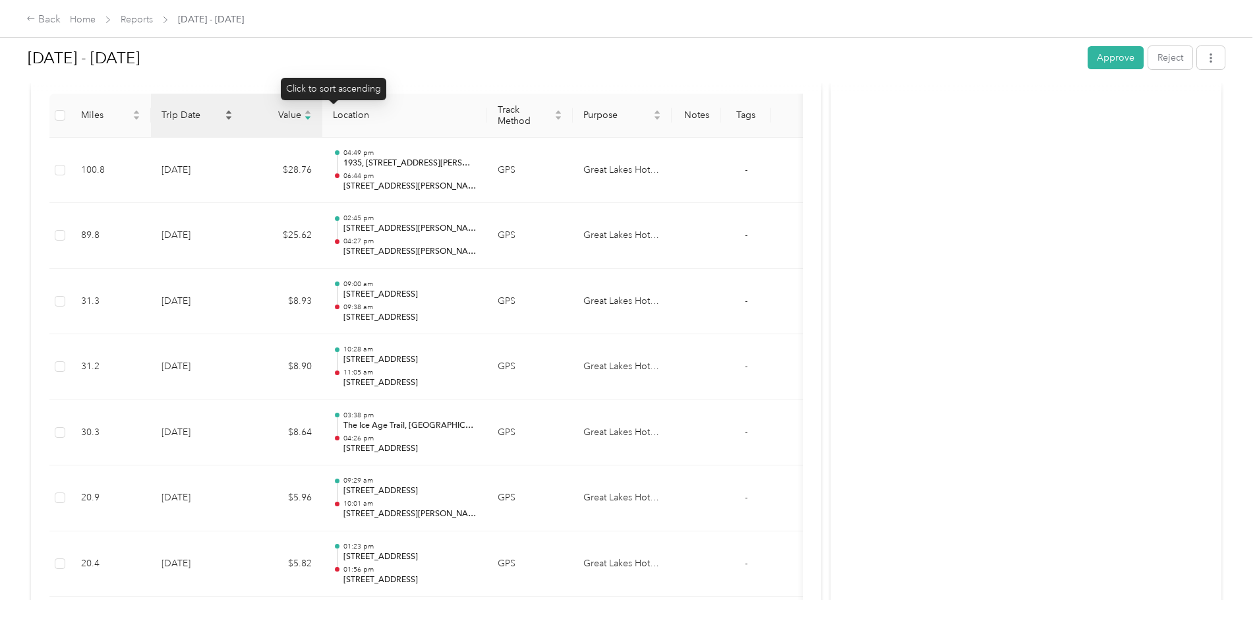
click at [233, 116] on icon "caret-down" at bounding box center [229, 118] width 8 height 8
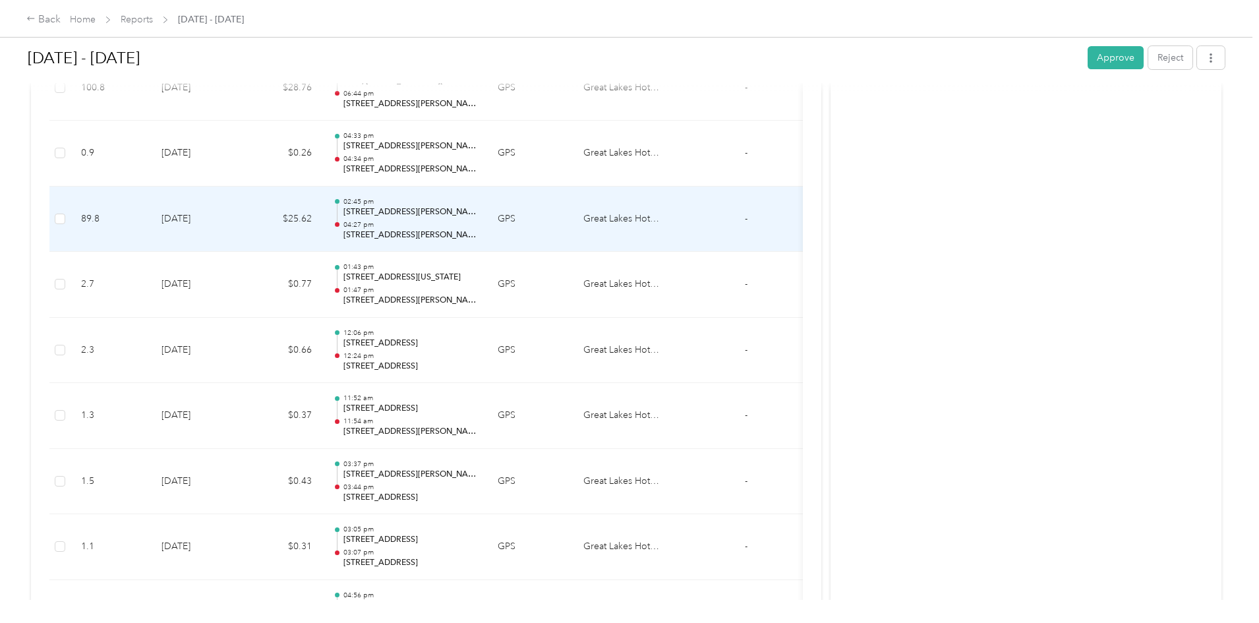
scroll to position [1287, 0]
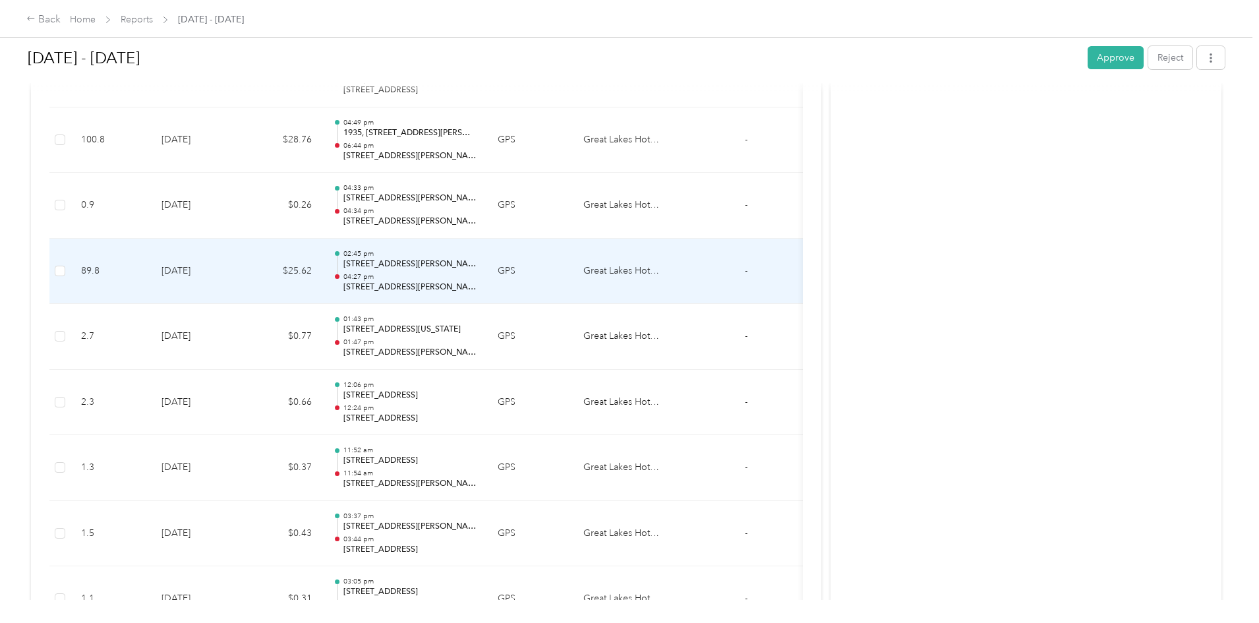
click at [243, 268] on td "[DATE]" at bounding box center [197, 272] width 92 height 66
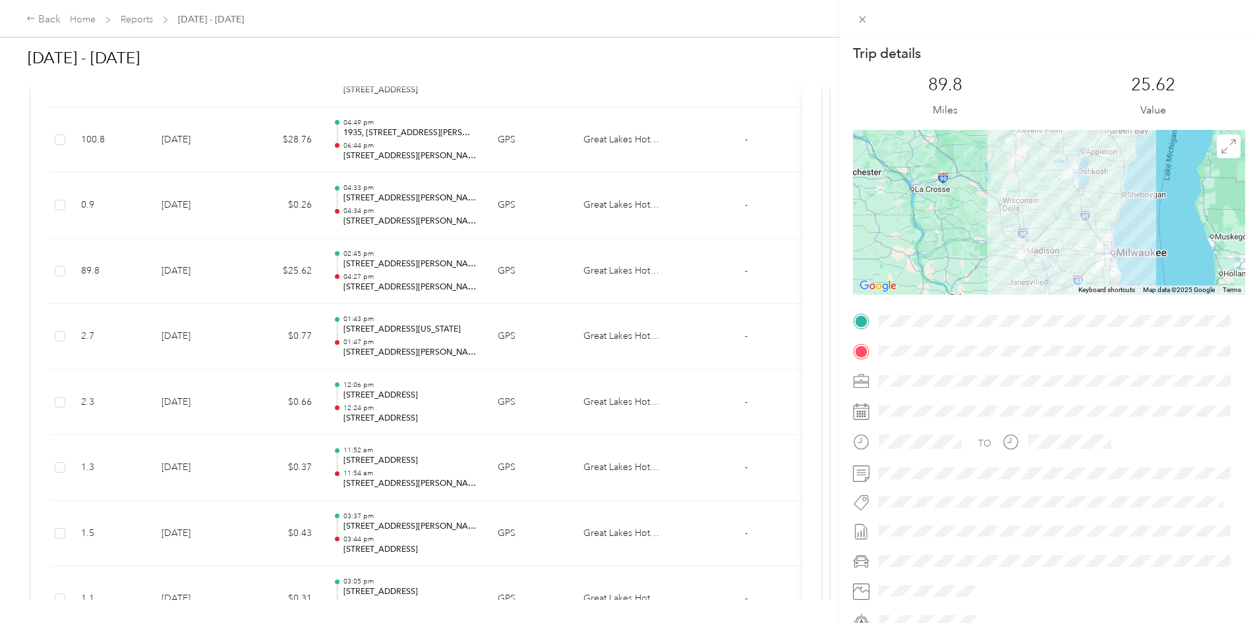
click at [367, 199] on div "Trip details This trip cannot be edited because it is either under review, appr…" at bounding box center [629, 311] width 1259 height 623
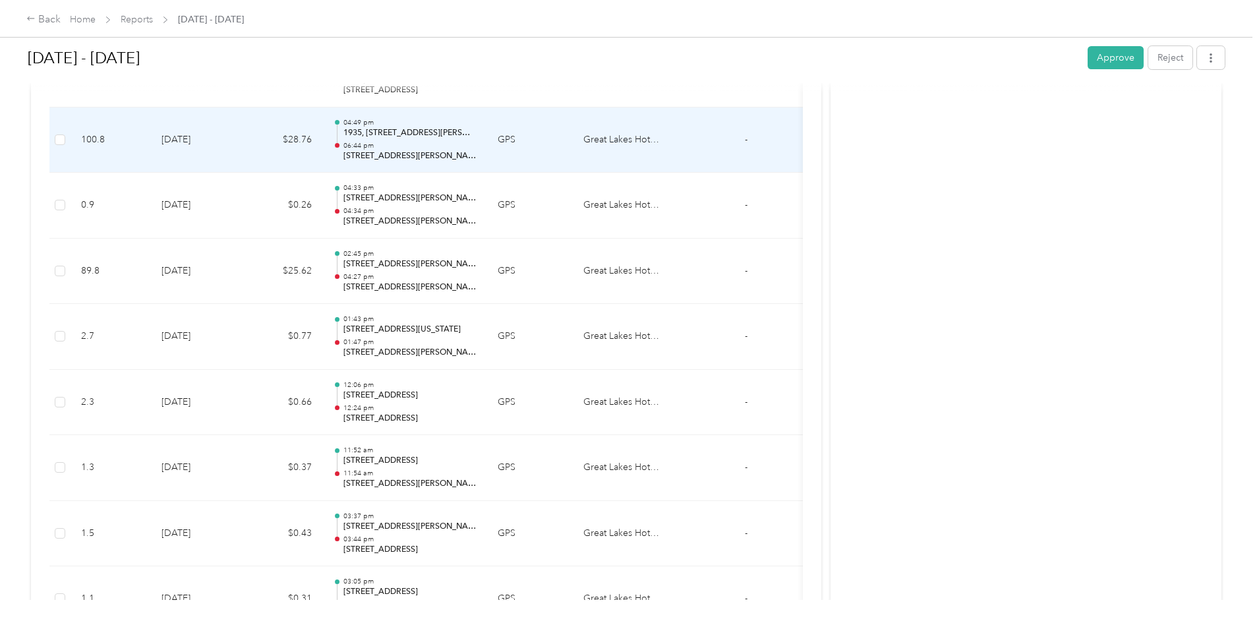
click at [322, 151] on td "$28.76" at bounding box center [282, 140] width 79 height 66
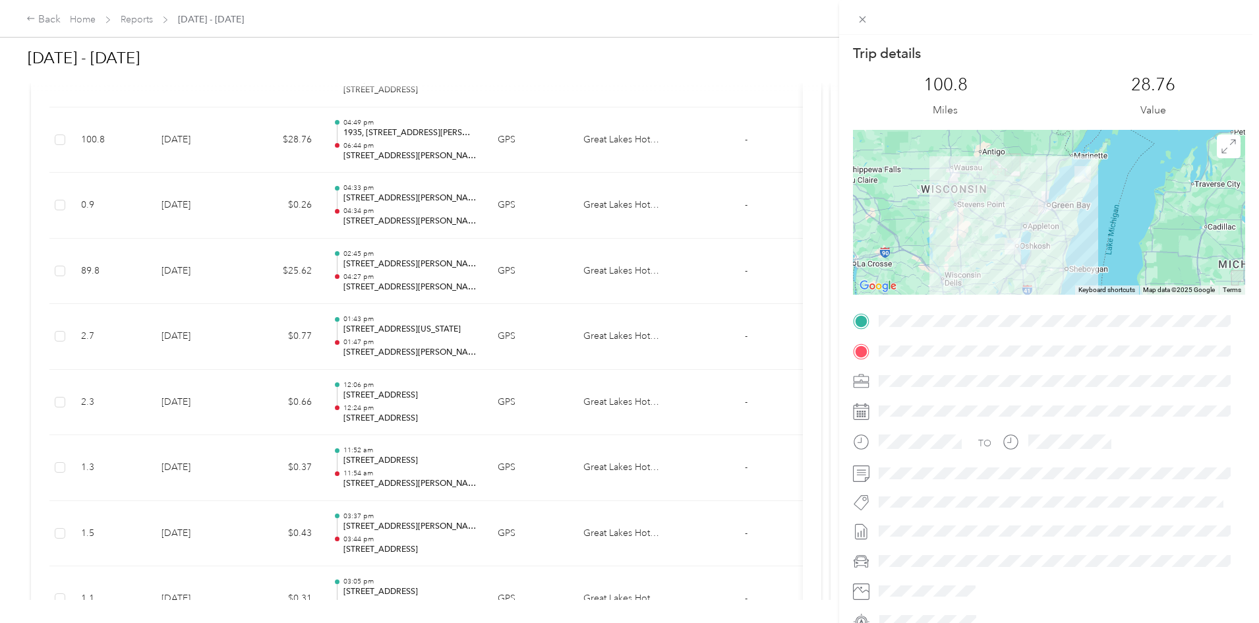
click at [51, 301] on div "Trip details This trip cannot be edited because it is either under review, appr…" at bounding box center [629, 311] width 1259 height 623
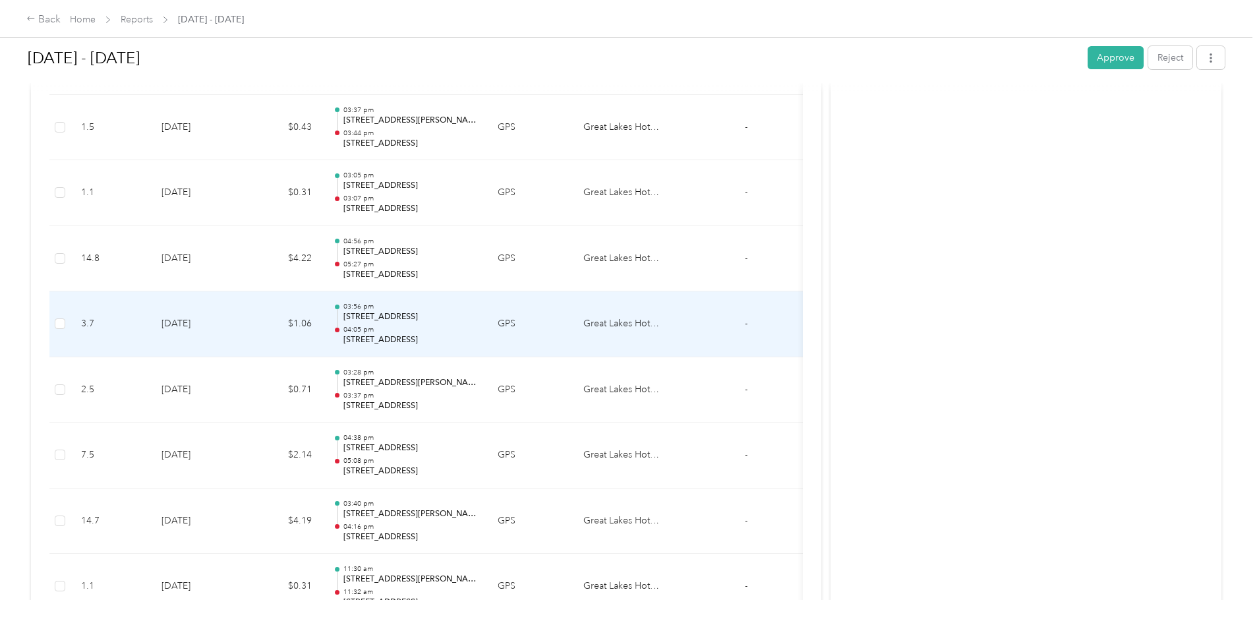
scroll to position [1692, 0]
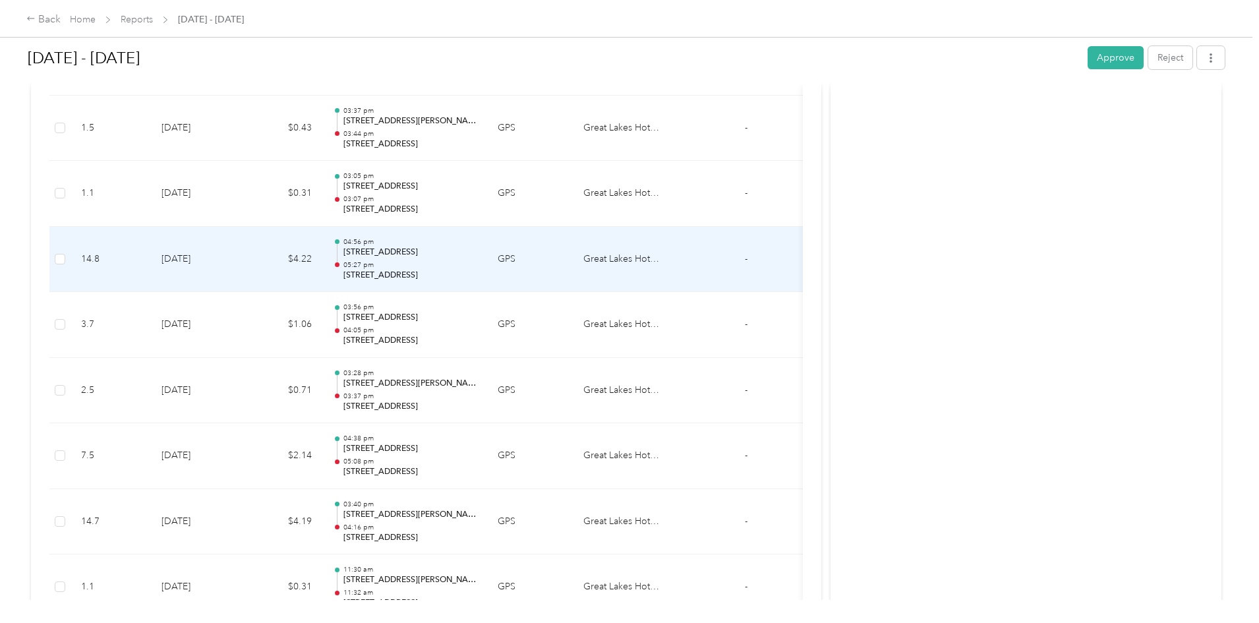
click at [322, 247] on td "$4.22" at bounding box center [282, 260] width 79 height 66
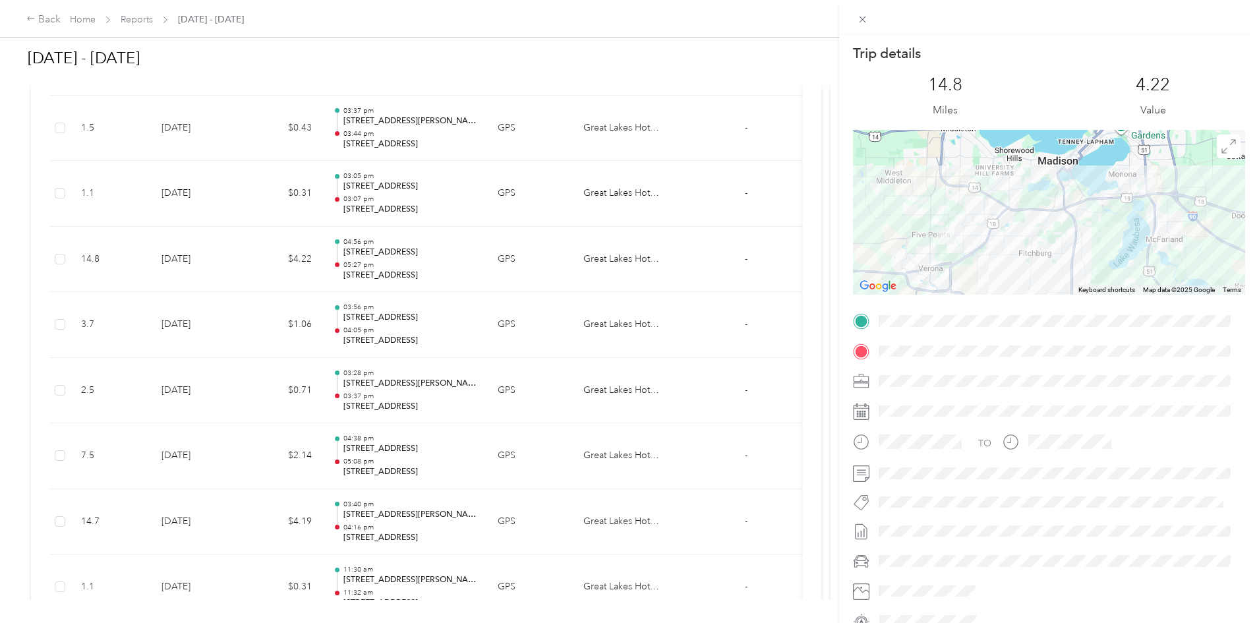
click at [82, 398] on div "Trip details This trip cannot be edited because it is either under review, appr…" at bounding box center [629, 311] width 1259 height 623
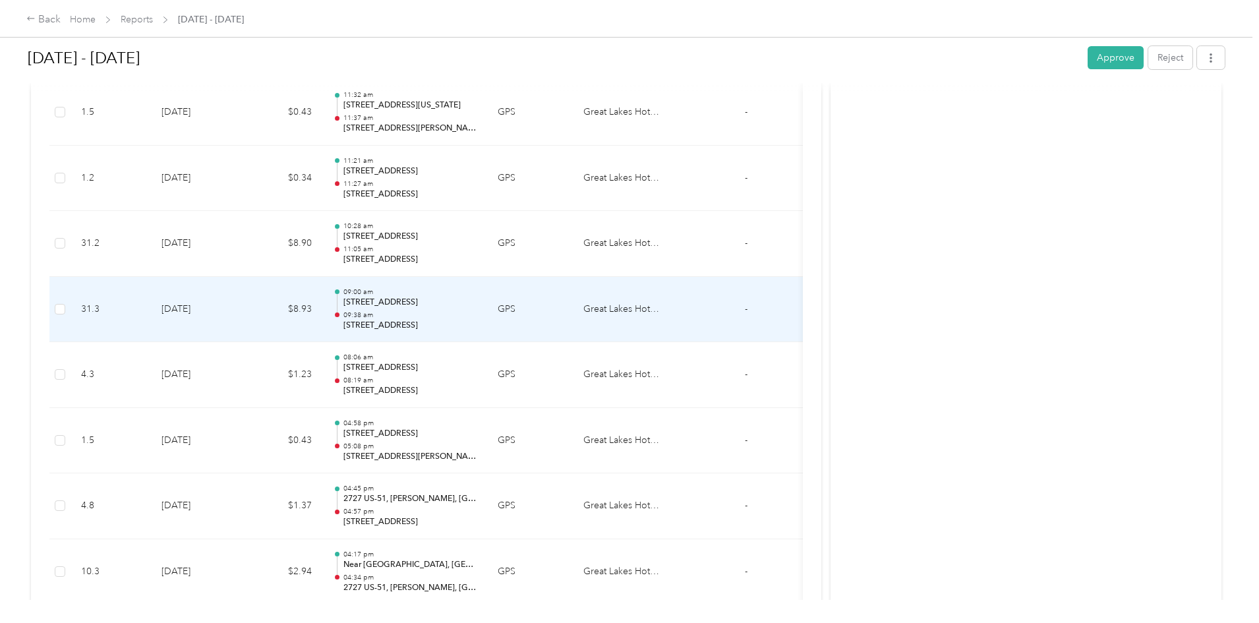
scroll to position [4397, 0]
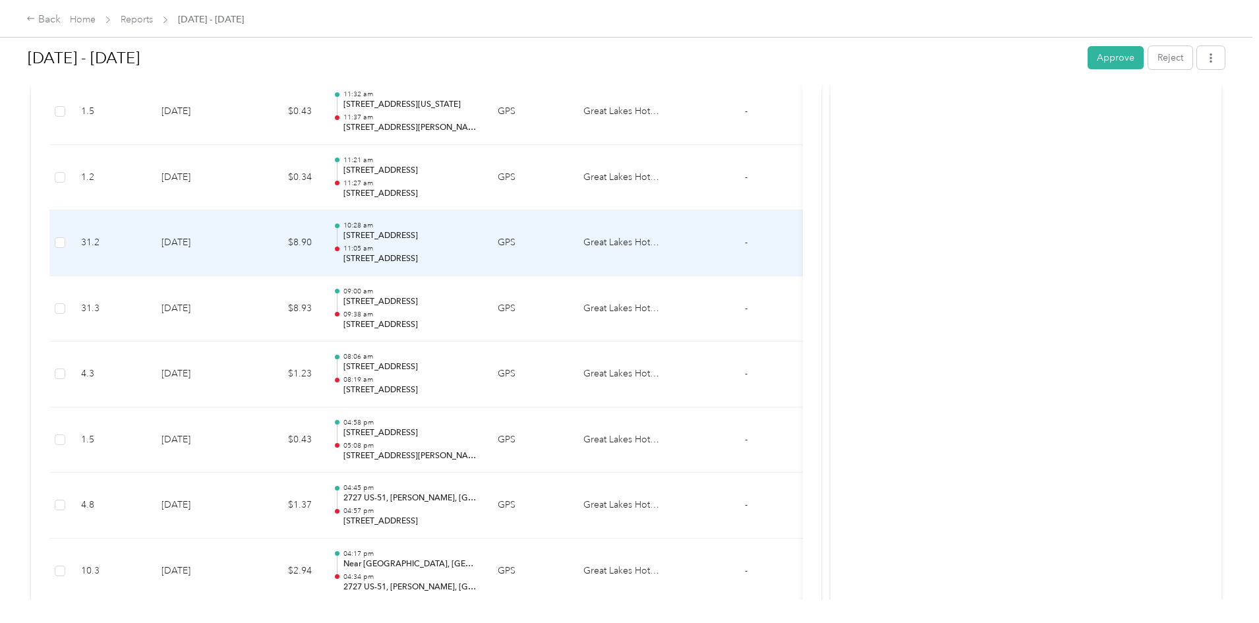
click at [322, 258] on td "$8.90" at bounding box center [282, 243] width 79 height 66
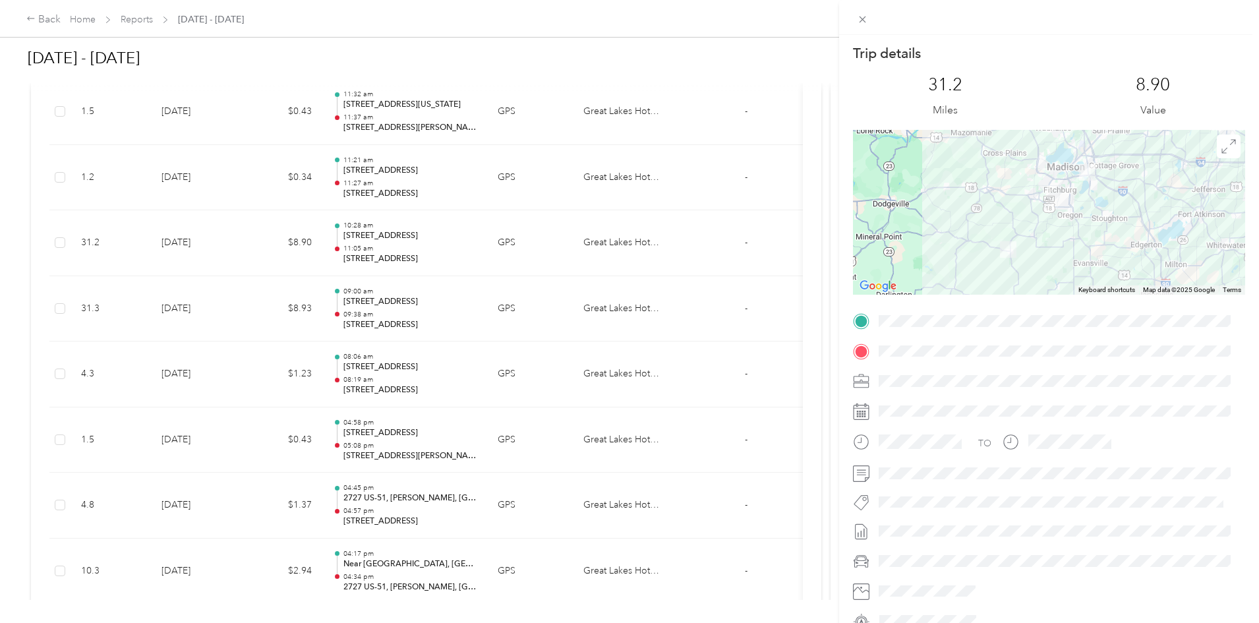
click at [355, 297] on div "Trip details This trip cannot be edited because it is either under review, appr…" at bounding box center [629, 311] width 1259 height 623
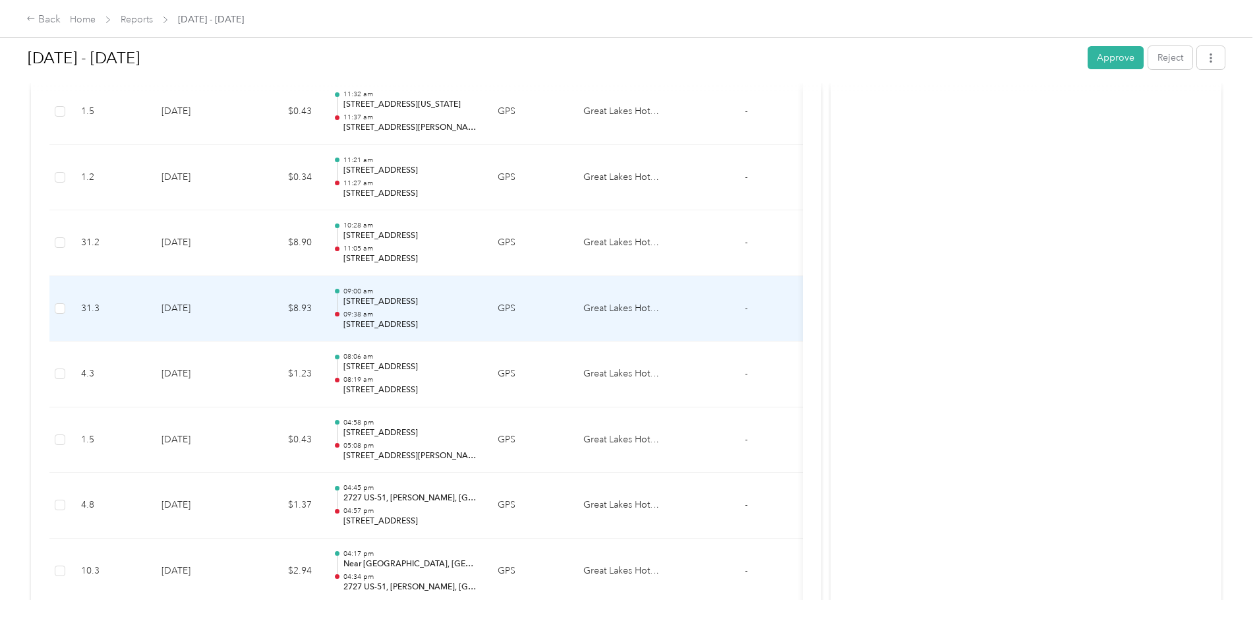
click at [322, 309] on td "$8.93" at bounding box center [282, 309] width 79 height 66
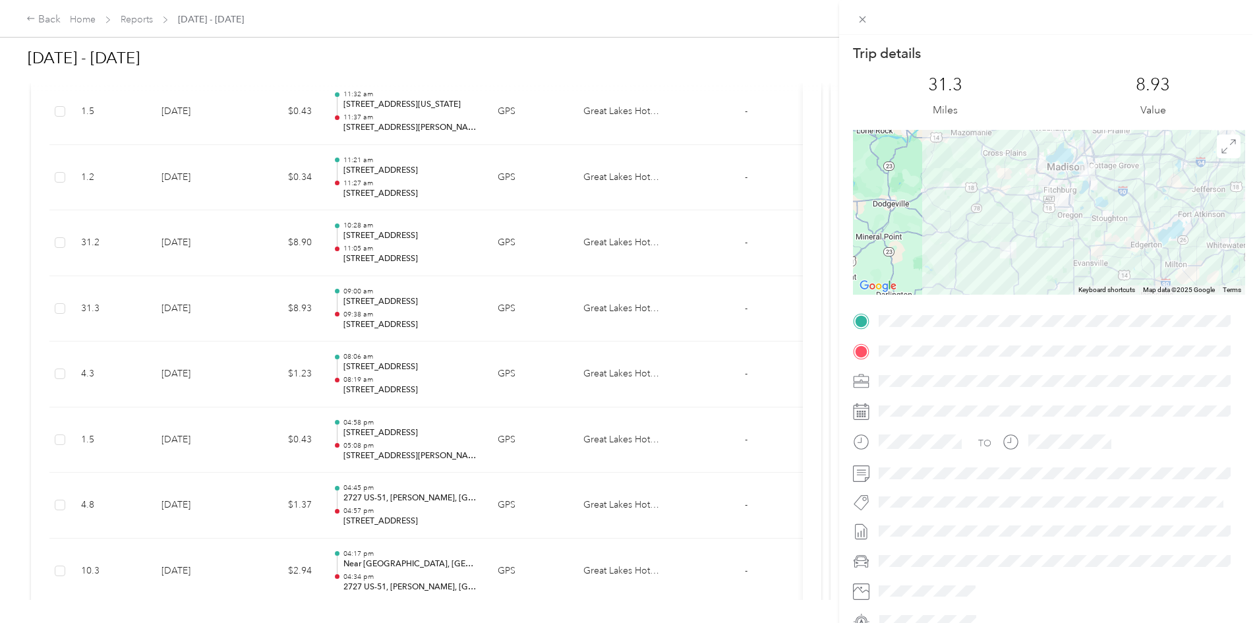
click at [98, 390] on div "Trip details This trip cannot be edited because it is either under review, appr…" at bounding box center [629, 311] width 1259 height 623
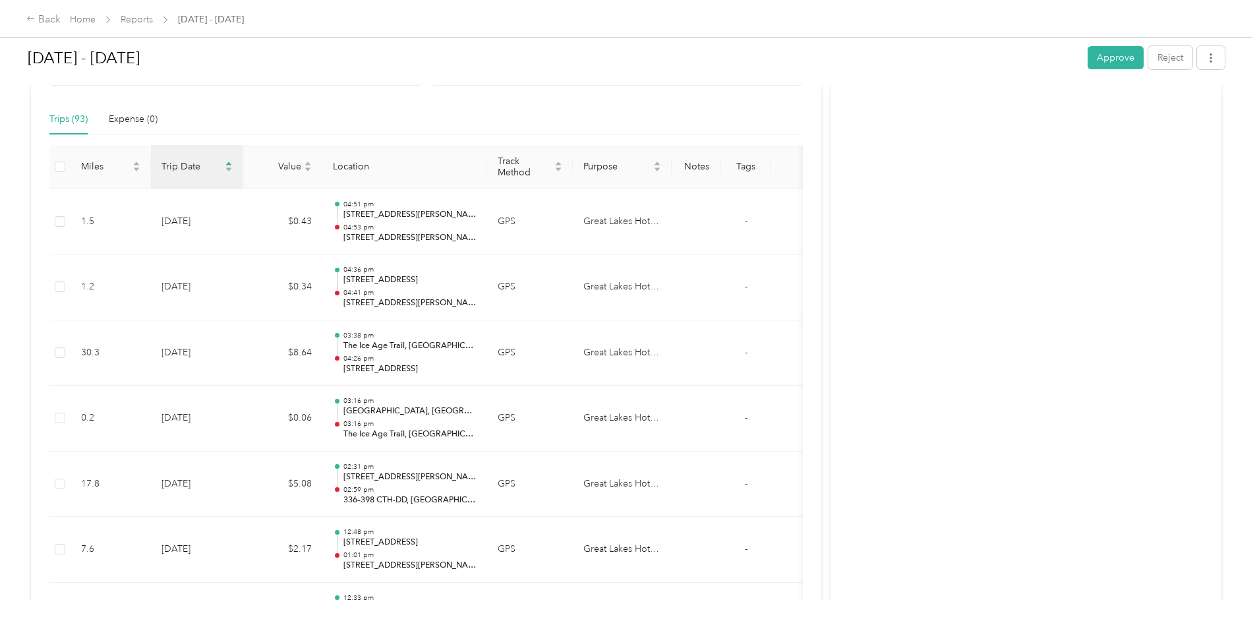
scroll to position [287, 0]
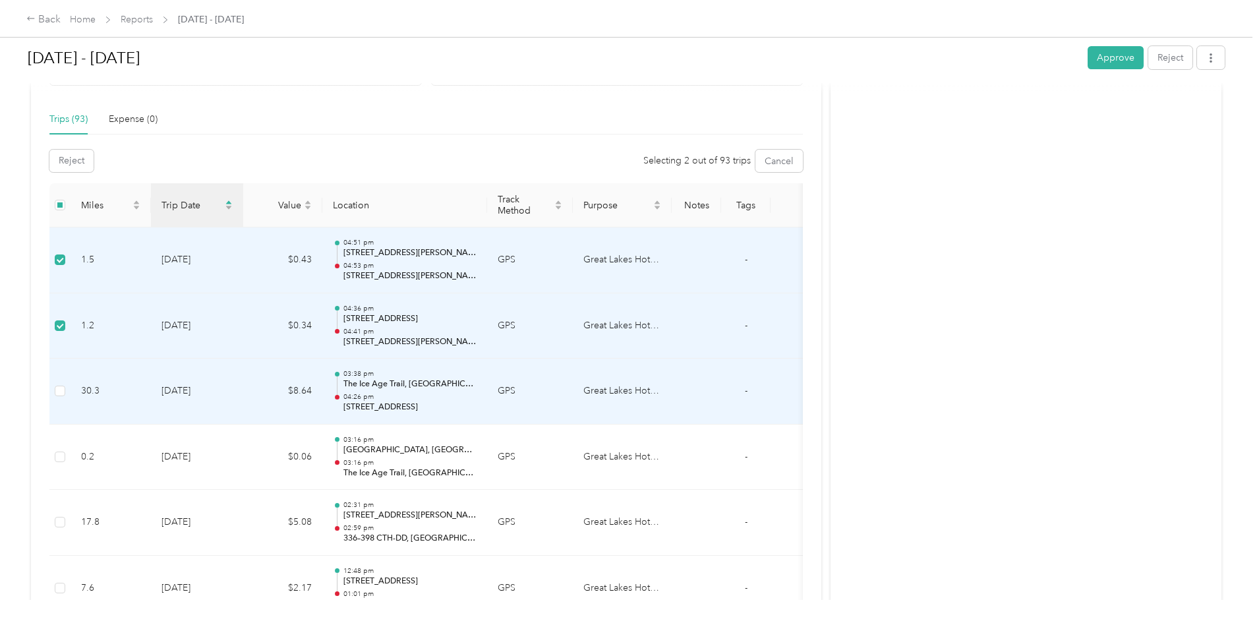
click at [71, 382] on td at bounding box center [59, 392] width 21 height 66
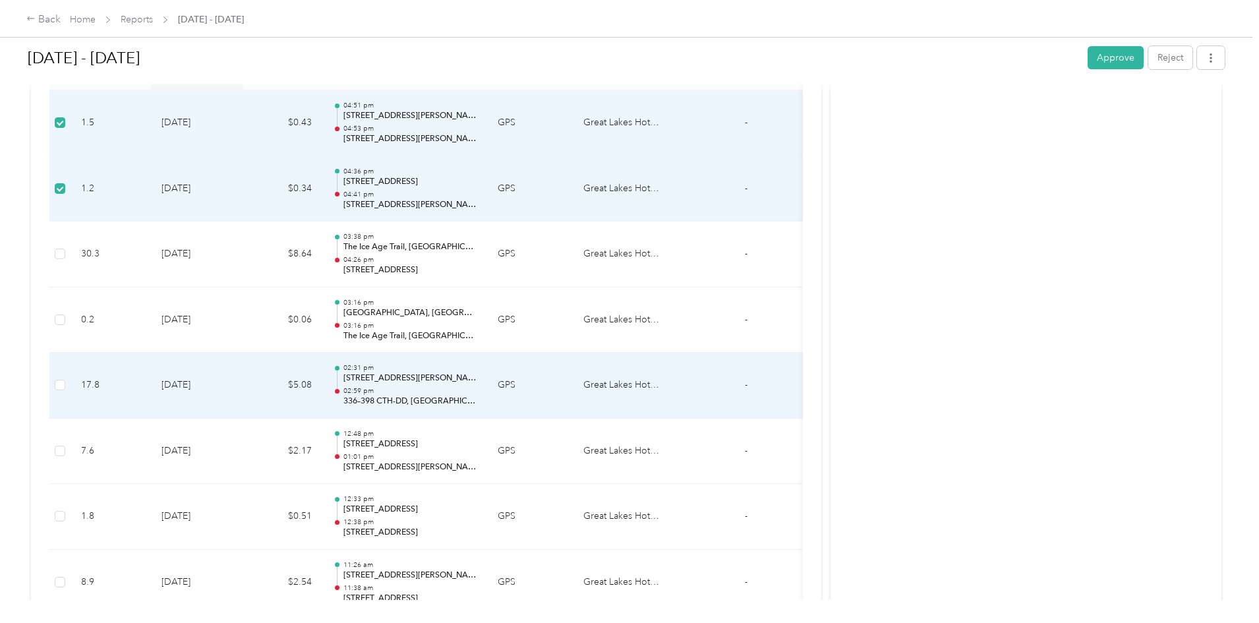
scroll to position [424, 0]
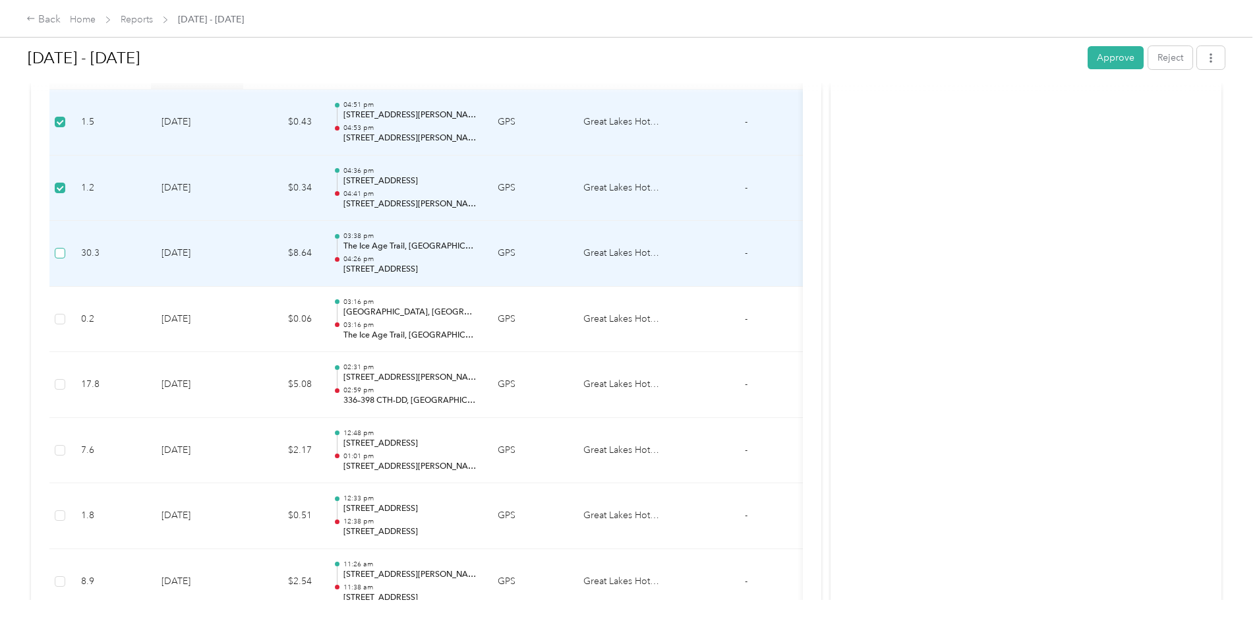
click at [65, 259] on label at bounding box center [60, 253] width 11 height 15
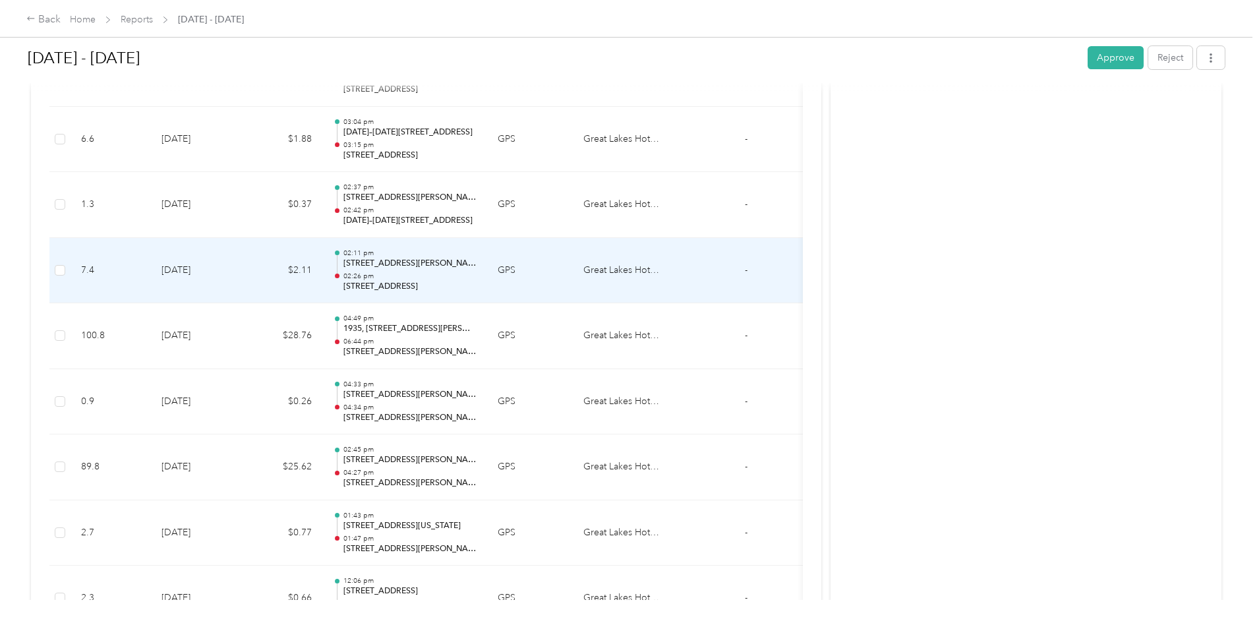
scroll to position [1128, 0]
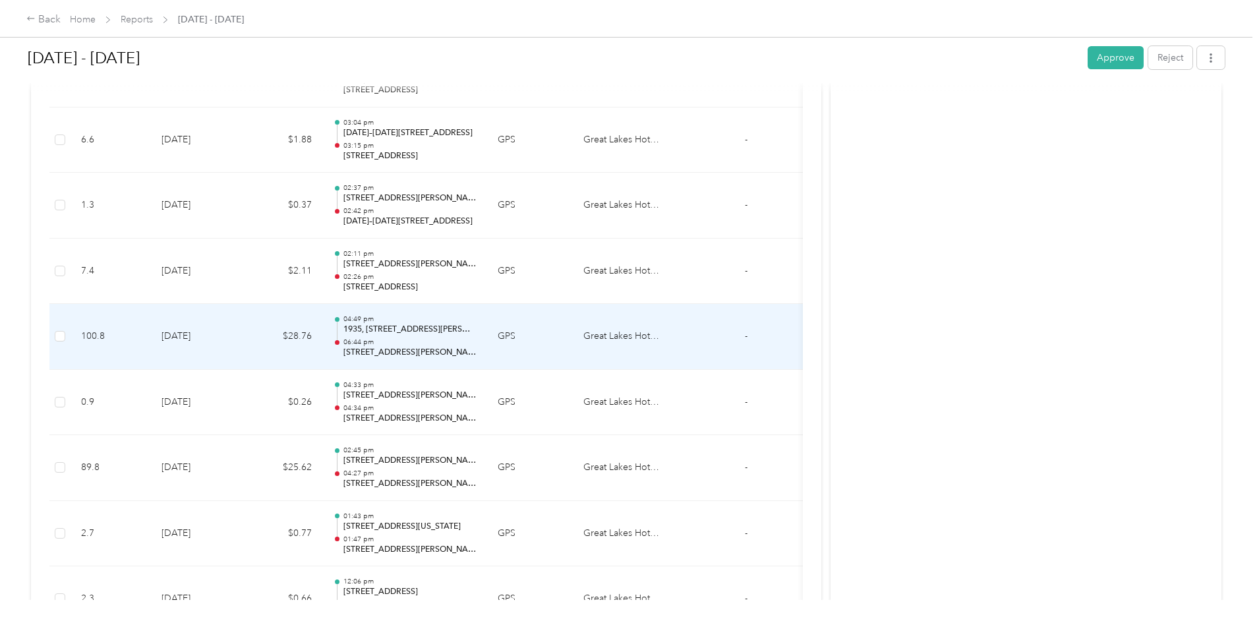
click at [322, 334] on td "$28.76" at bounding box center [282, 337] width 79 height 66
click at [322, 324] on td "$28.76" at bounding box center [282, 337] width 79 height 66
click at [243, 341] on td "[DATE]" at bounding box center [197, 337] width 92 height 66
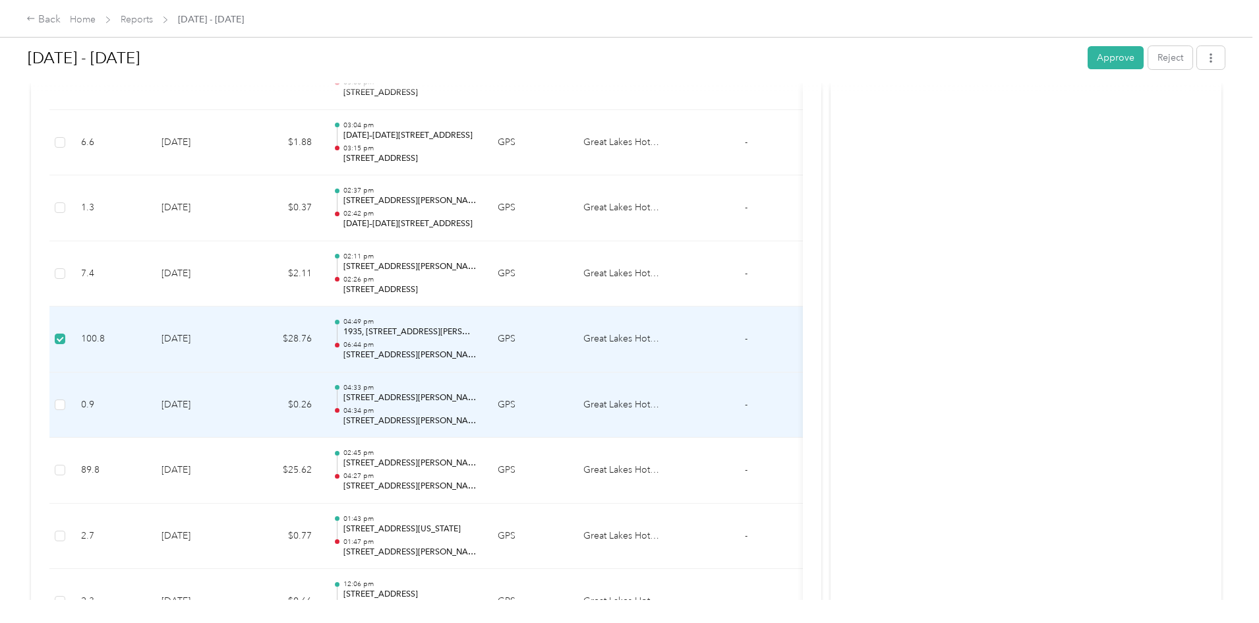
click at [71, 406] on td at bounding box center [59, 405] width 21 height 66
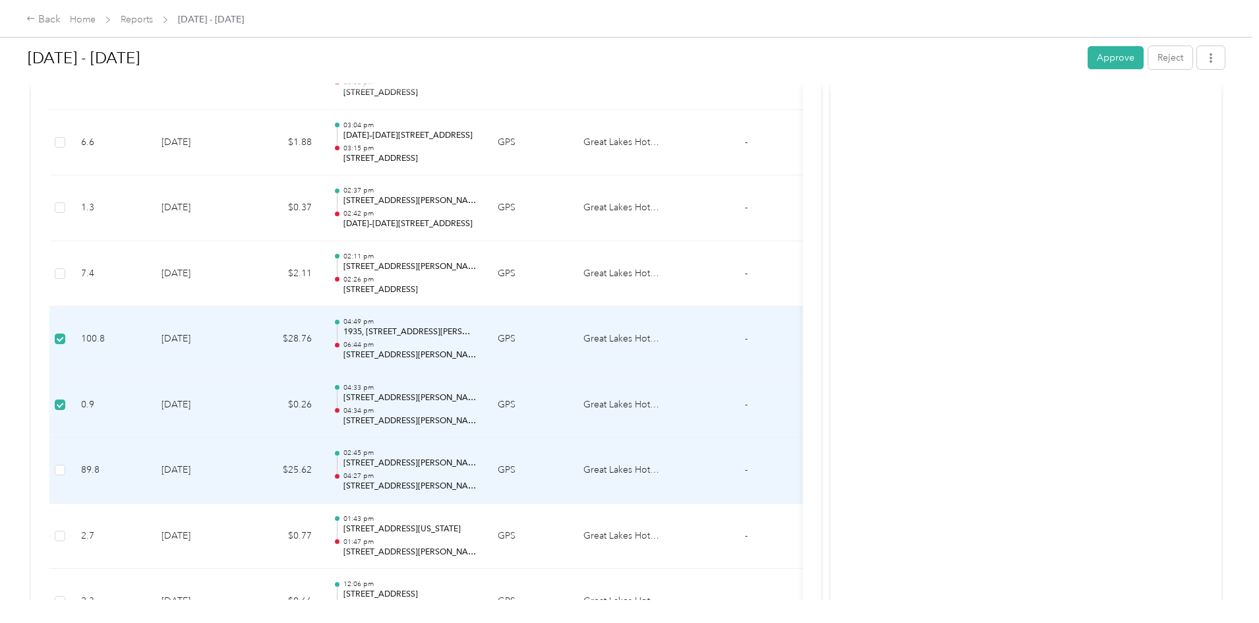
click at [71, 471] on td at bounding box center [59, 471] width 21 height 66
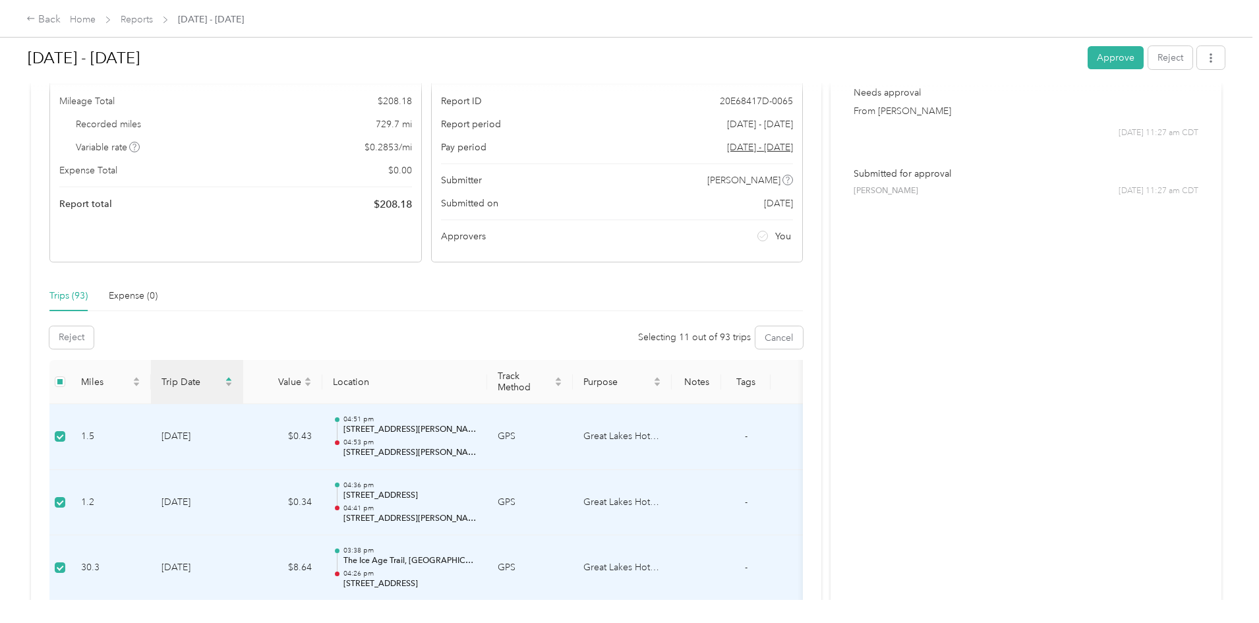
scroll to position [0, 0]
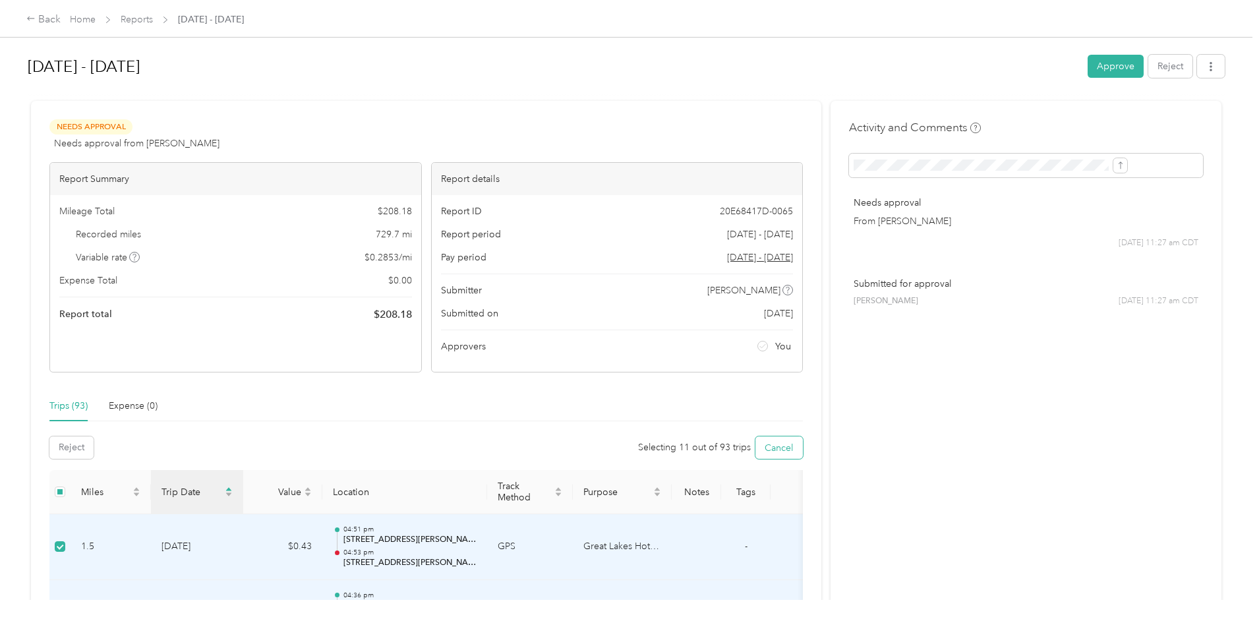
click at [755, 452] on button "Cancel" at bounding box center [778, 447] width 47 height 22
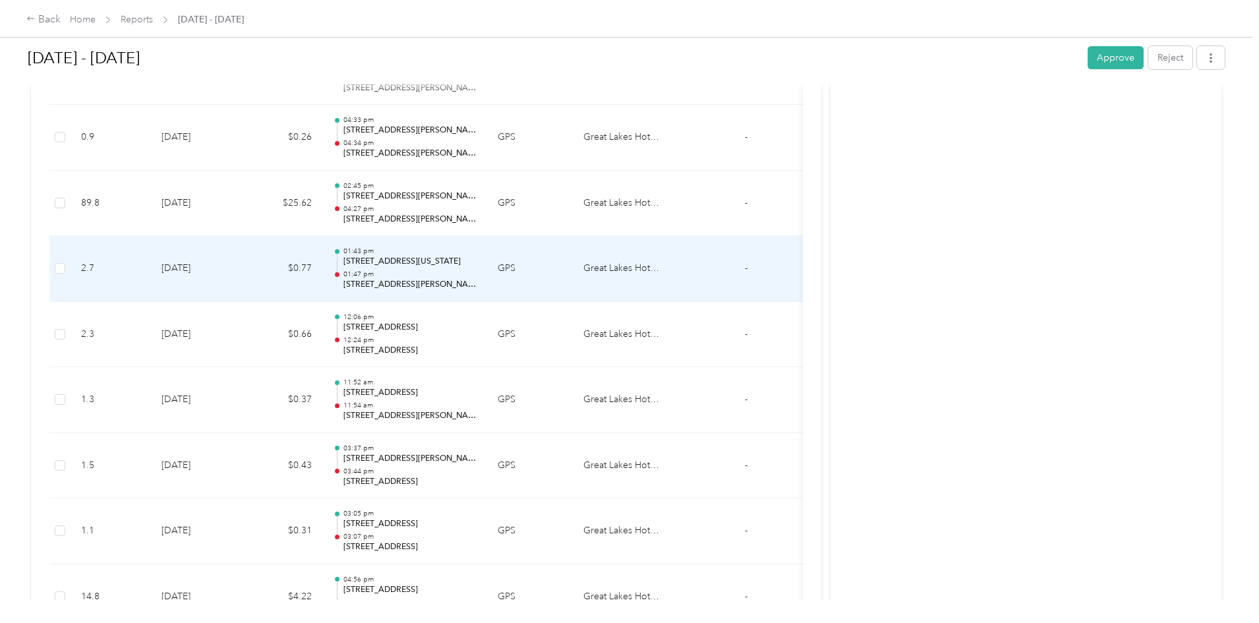
scroll to position [1450, 0]
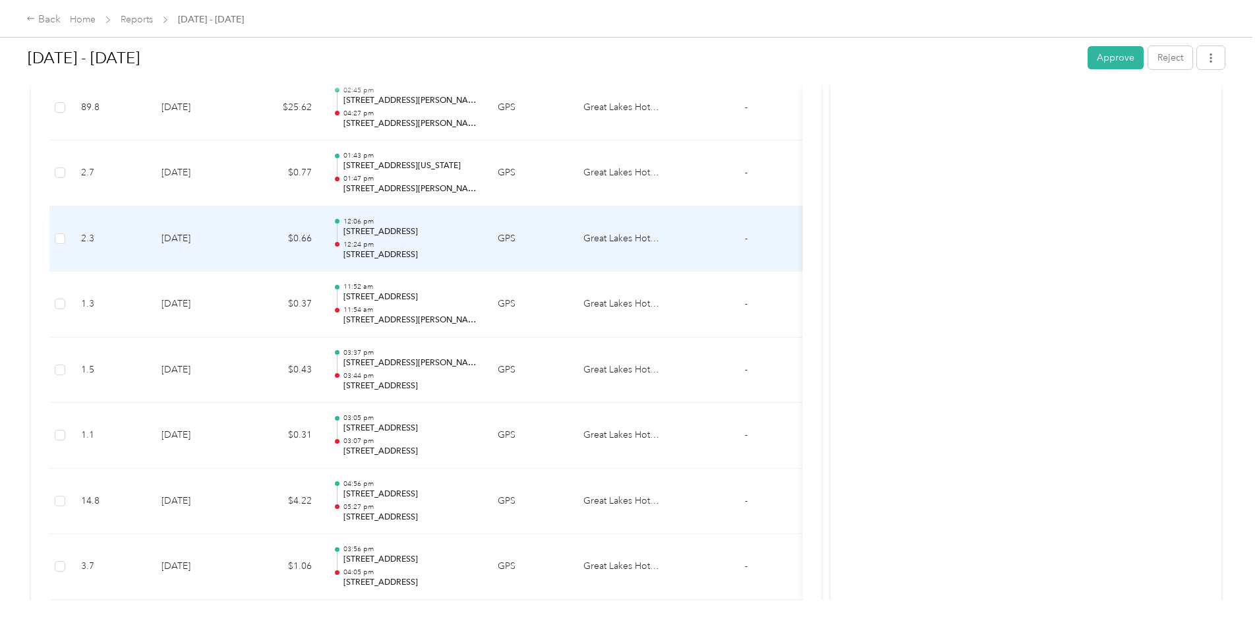
click at [243, 248] on td "[DATE]" at bounding box center [197, 239] width 92 height 66
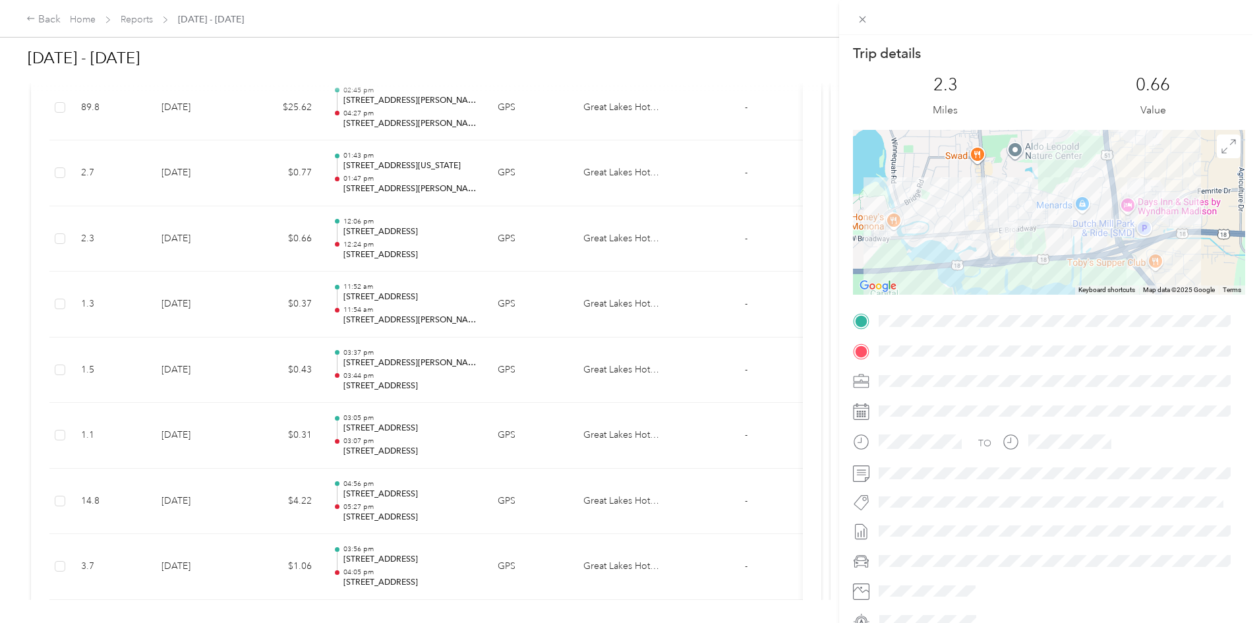
click at [354, 189] on div "Trip details This trip cannot be edited because it is either under review, appr…" at bounding box center [629, 311] width 1259 height 623
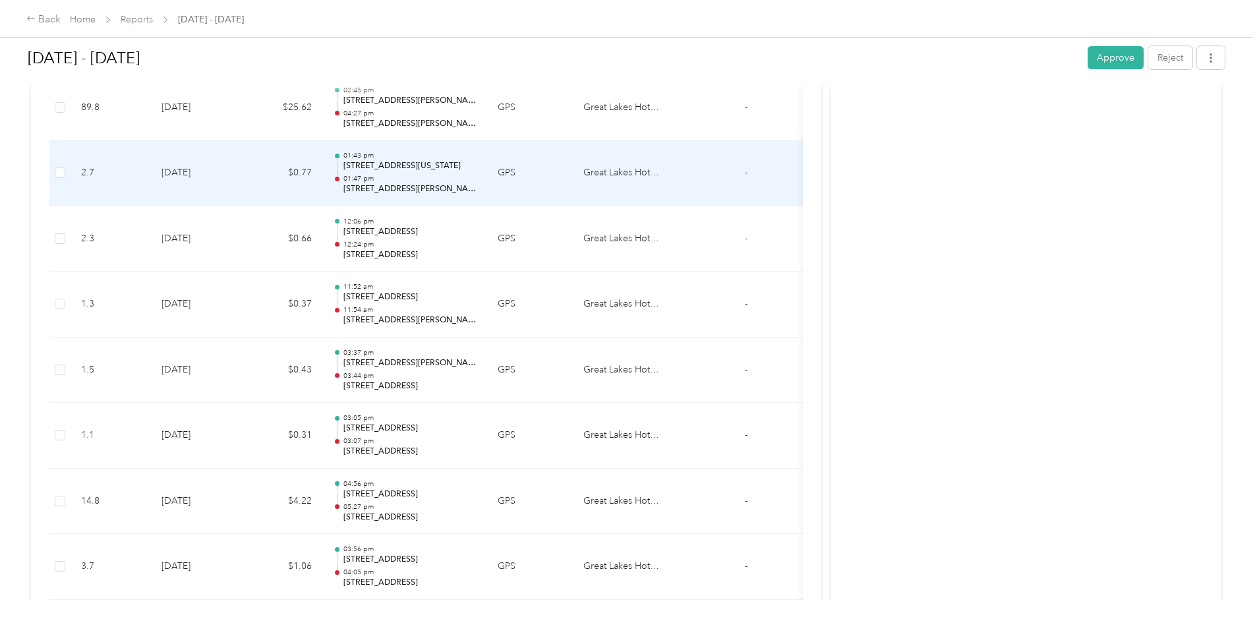
click at [322, 186] on td "$0.77" at bounding box center [282, 173] width 79 height 66
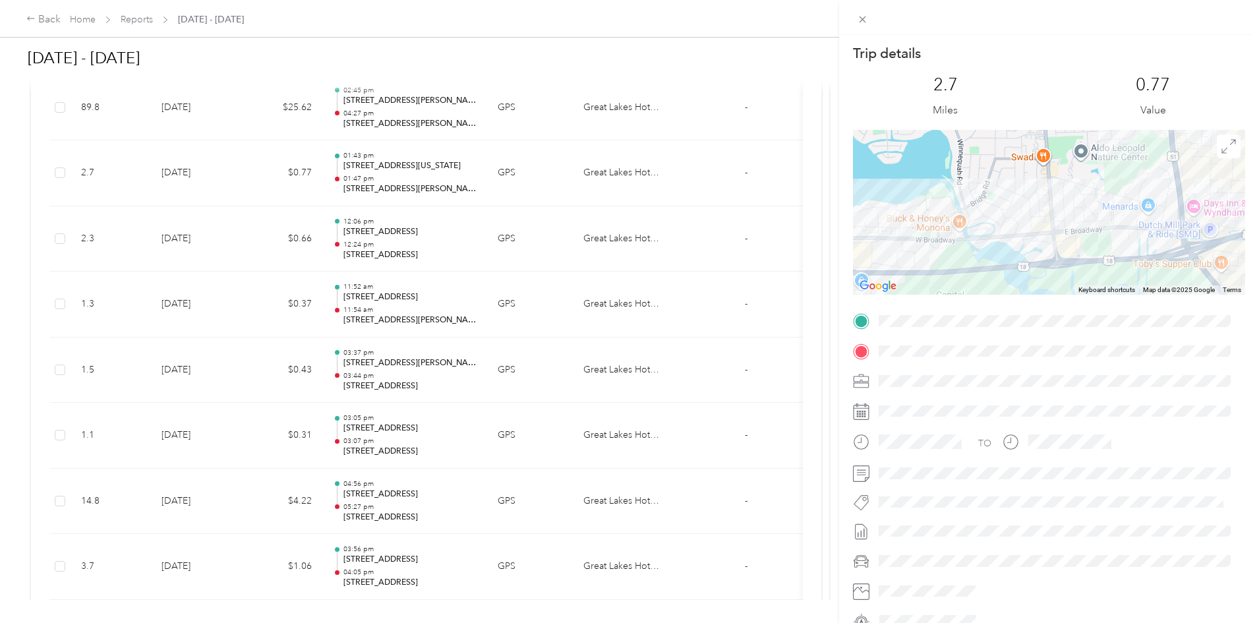
click at [370, 305] on div "Trip details This trip cannot be edited because it is either under review, appr…" at bounding box center [629, 311] width 1259 height 623
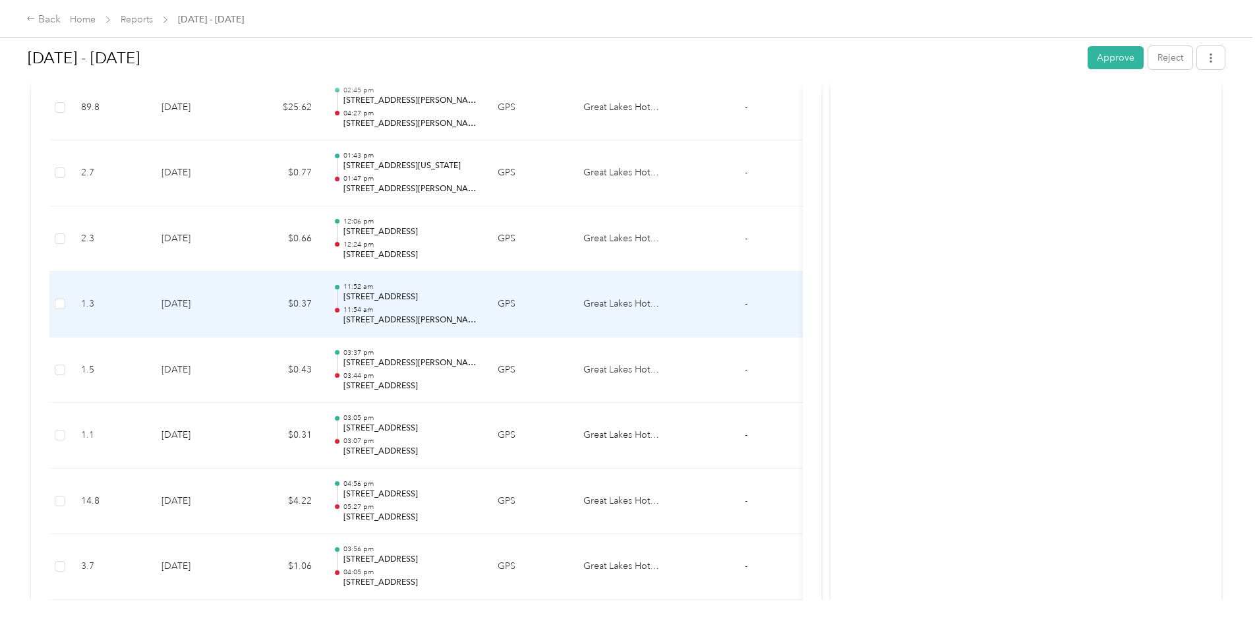
click at [322, 311] on td "$0.37" at bounding box center [282, 305] width 79 height 66
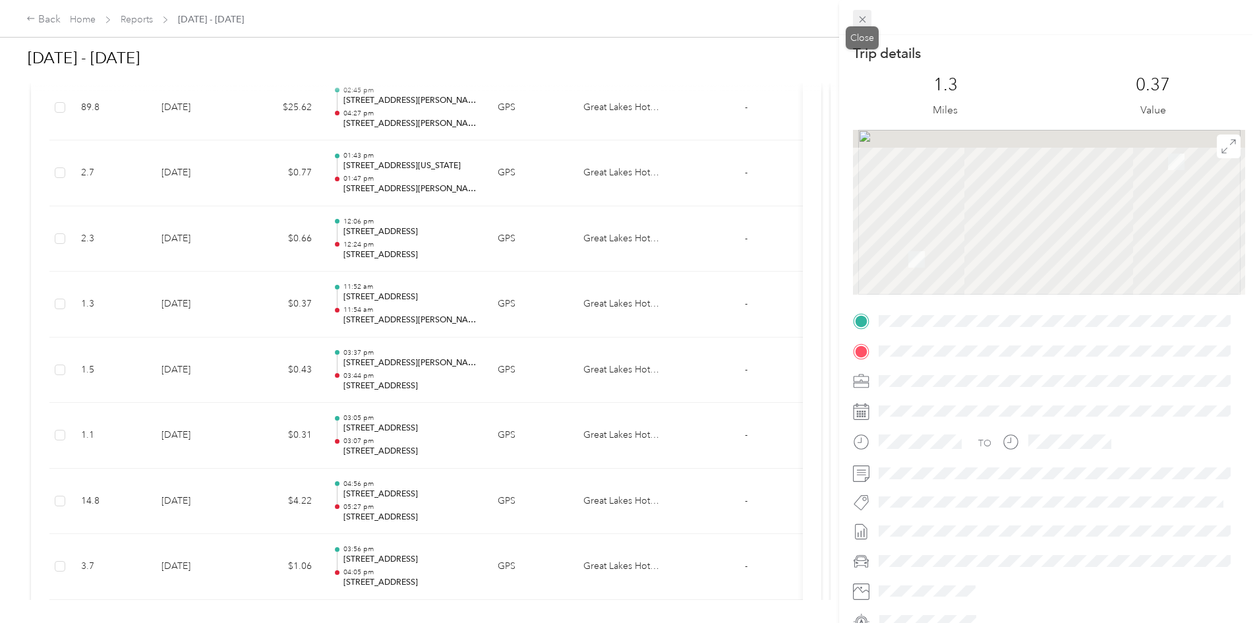
click at [858, 20] on icon at bounding box center [862, 19] width 11 height 11
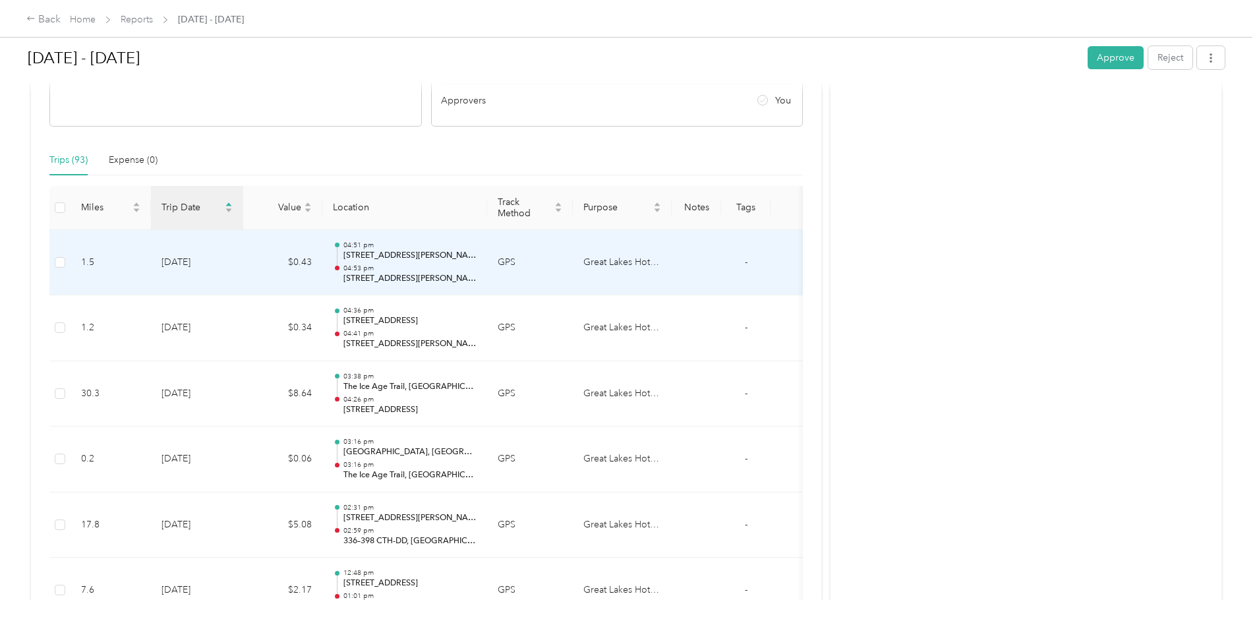
scroll to position [385, 0]
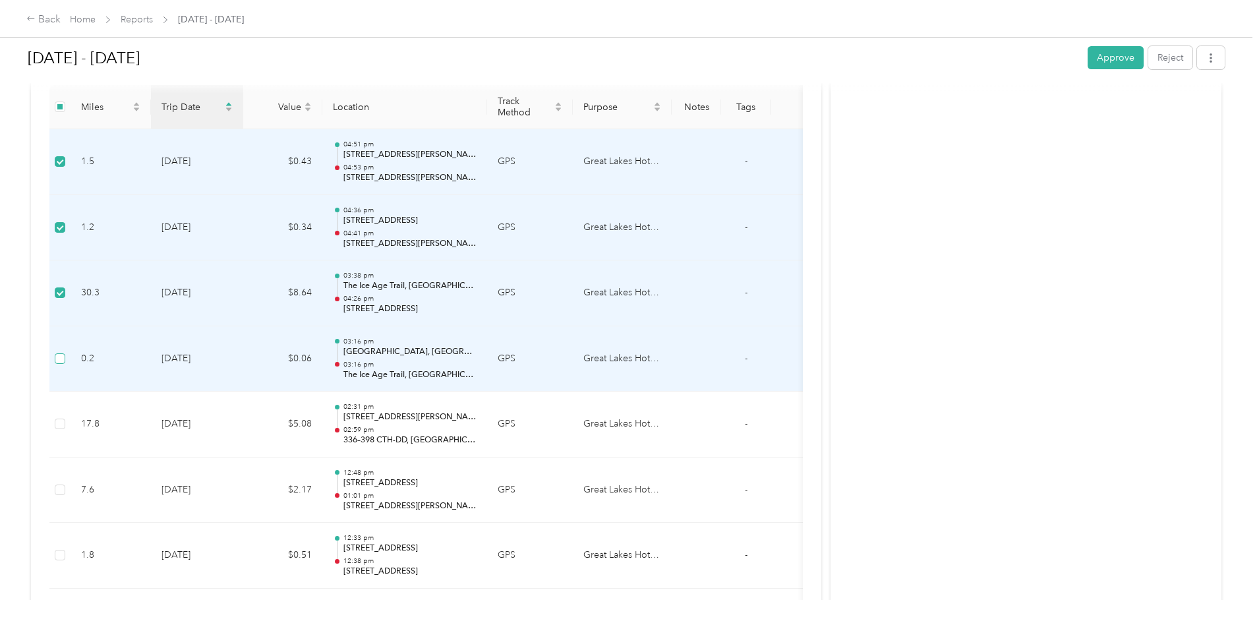
click at [65, 351] on label at bounding box center [60, 358] width 11 height 15
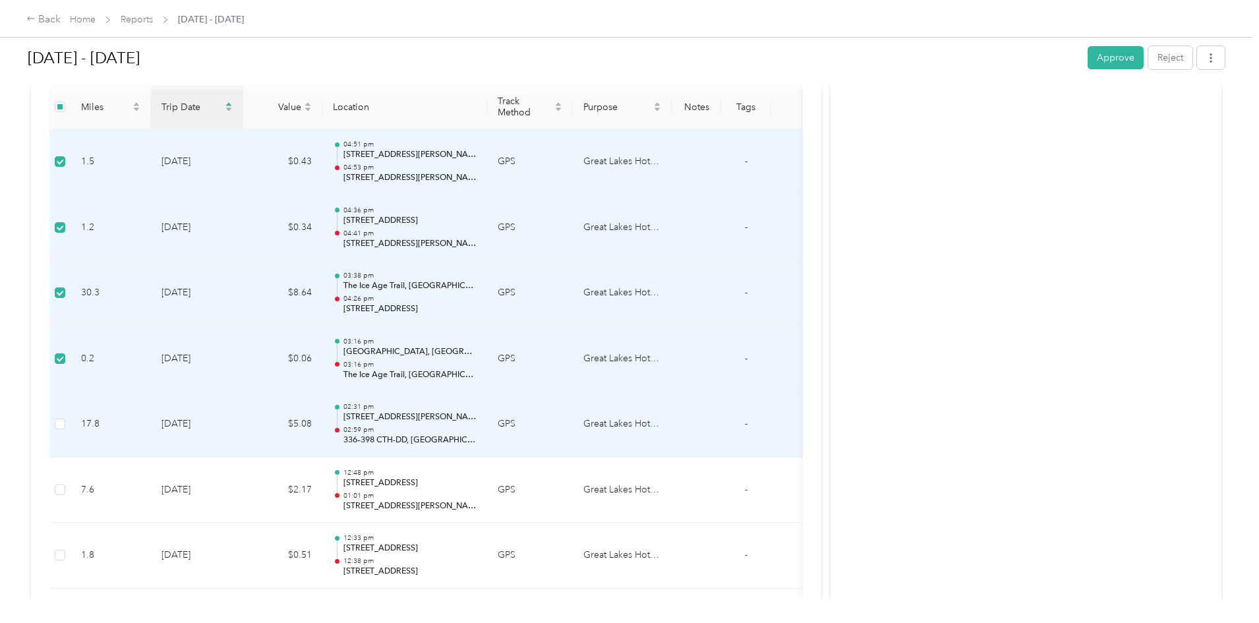
click at [71, 415] on td at bounding box center [59, 425] width 21 height 66
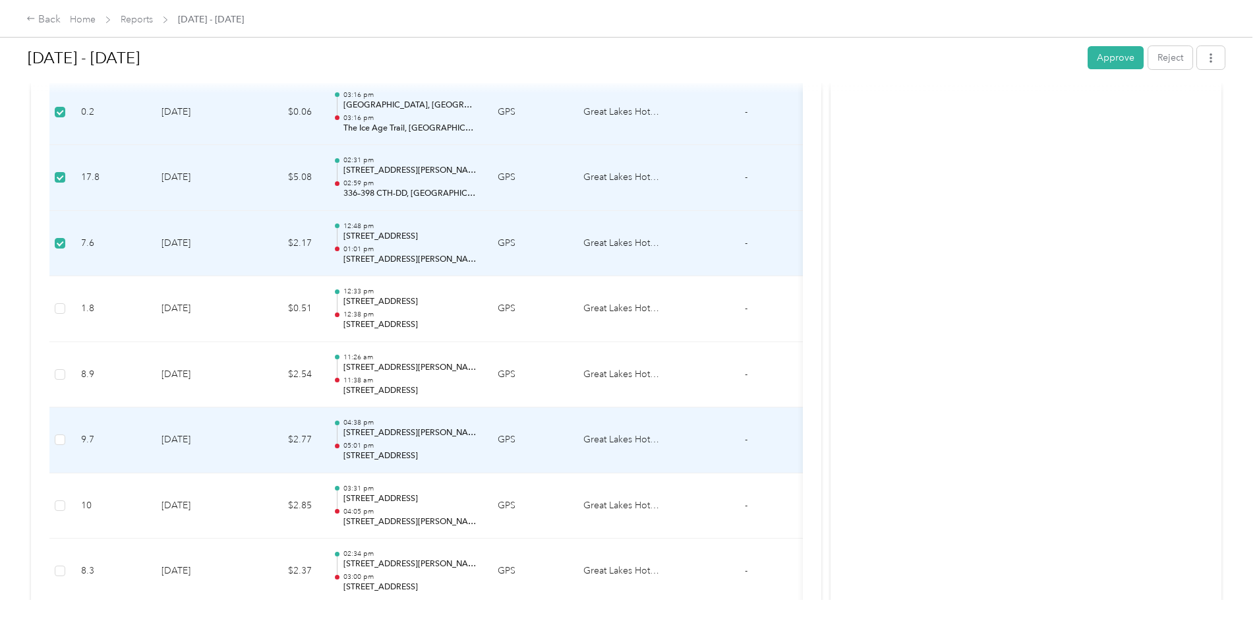
scroll to position [632, 0]
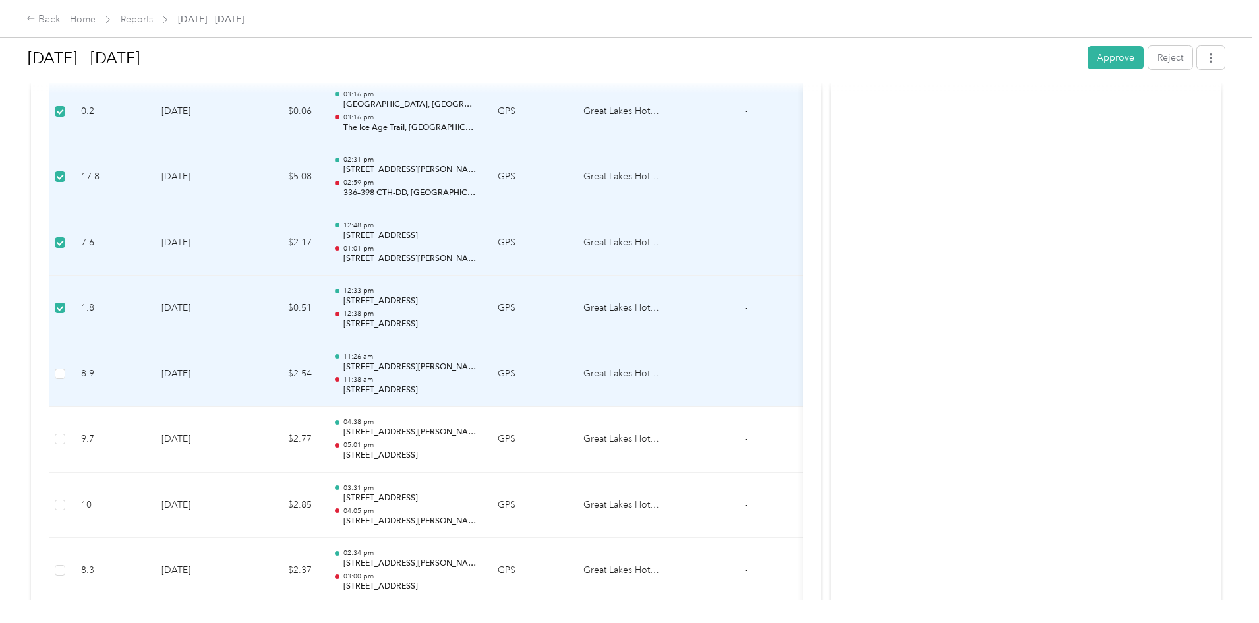
click at [71, 364] on td at bounding box center [59, 374] width 21 height 66
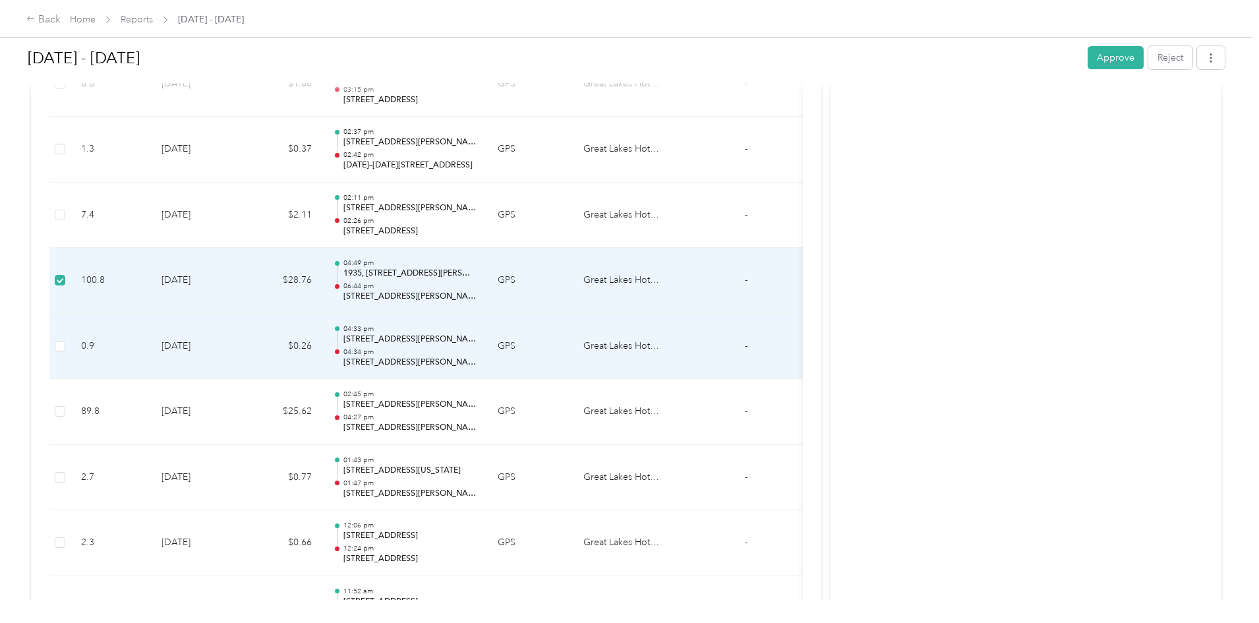
scroll to position [1185, 0]
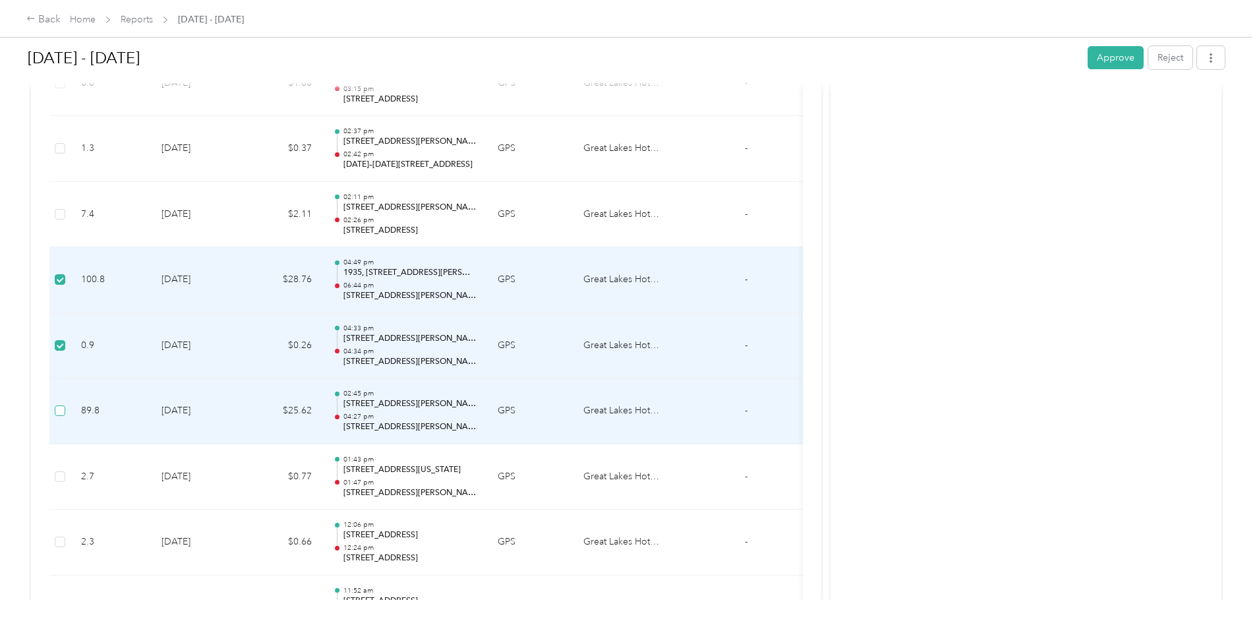
click at [65, 405] on label at bounding box center [60, 410] width 11 height 15
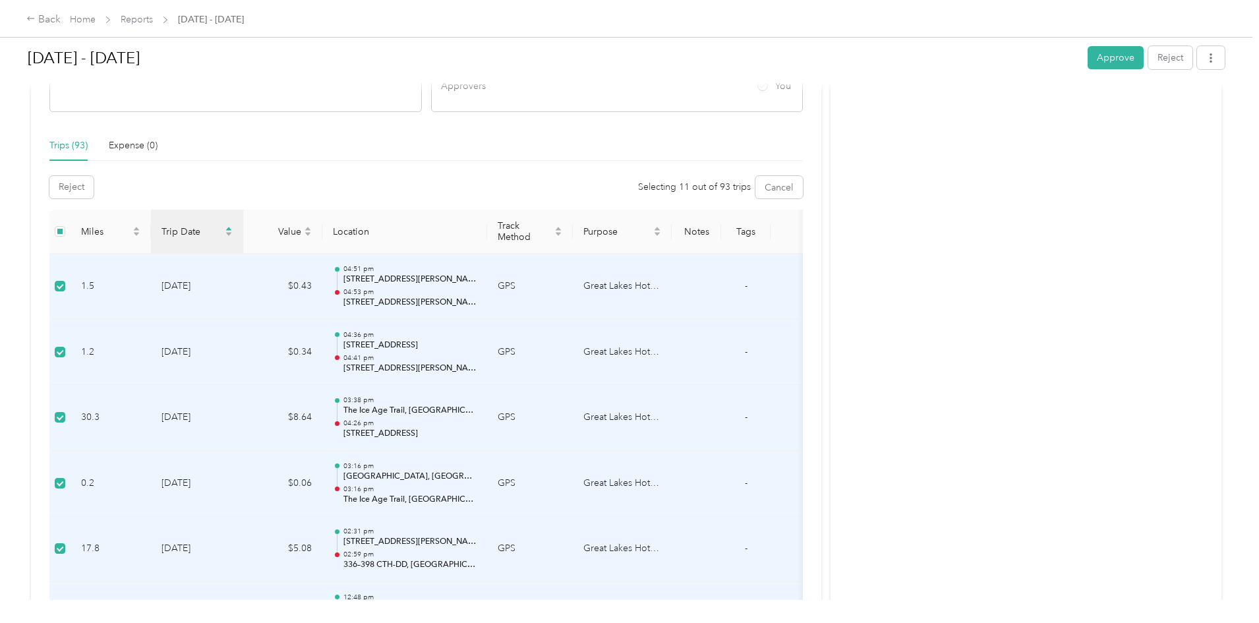
scroll to position [0, 0]
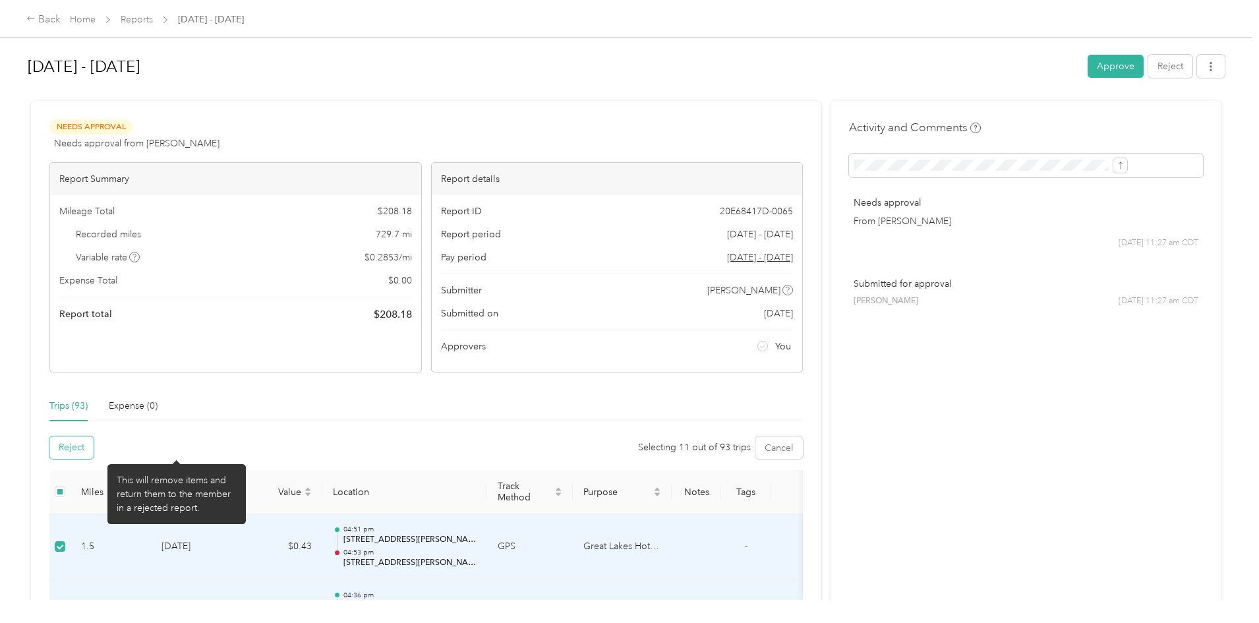
click at [94, 444] on button "Reject" at bounding box center [71, 447] width 44 height 22
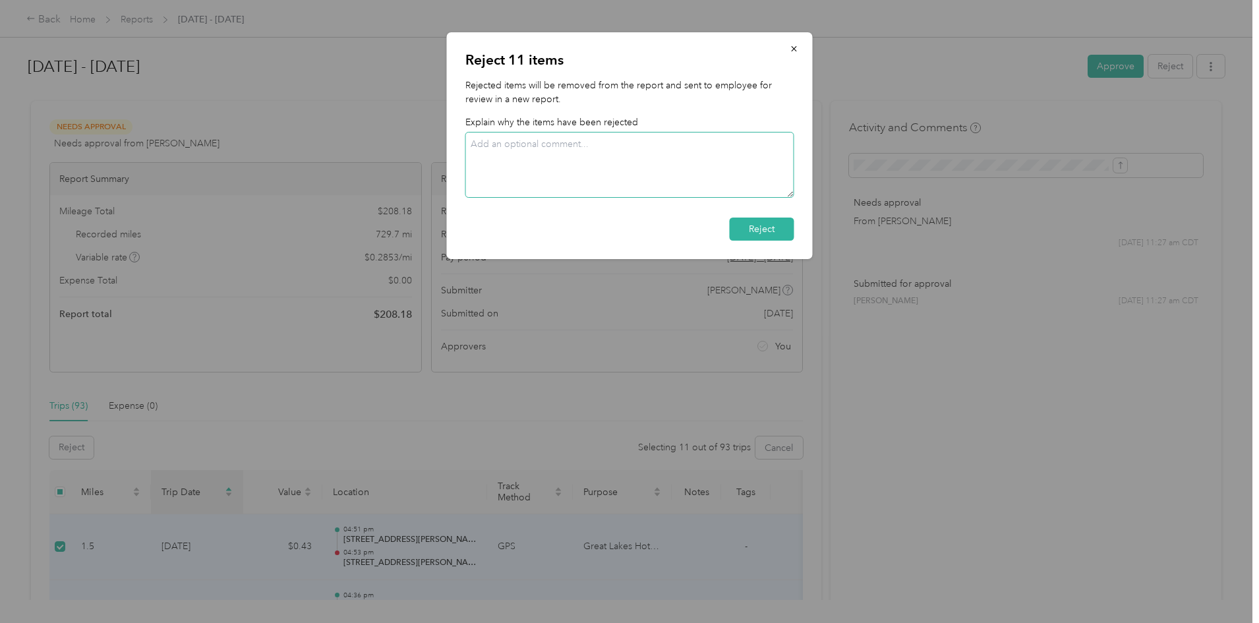
click at [603, 149] on textarea at bounding box center [629, 165] width 329 height 66
type textarea "[DATE] (9/1) & Catering Event in [GEOGRAPHIC_DATA] (9/5)"
click at [763, 233] on button "Reject" at bounding box center [762, 229] width 65 height 23
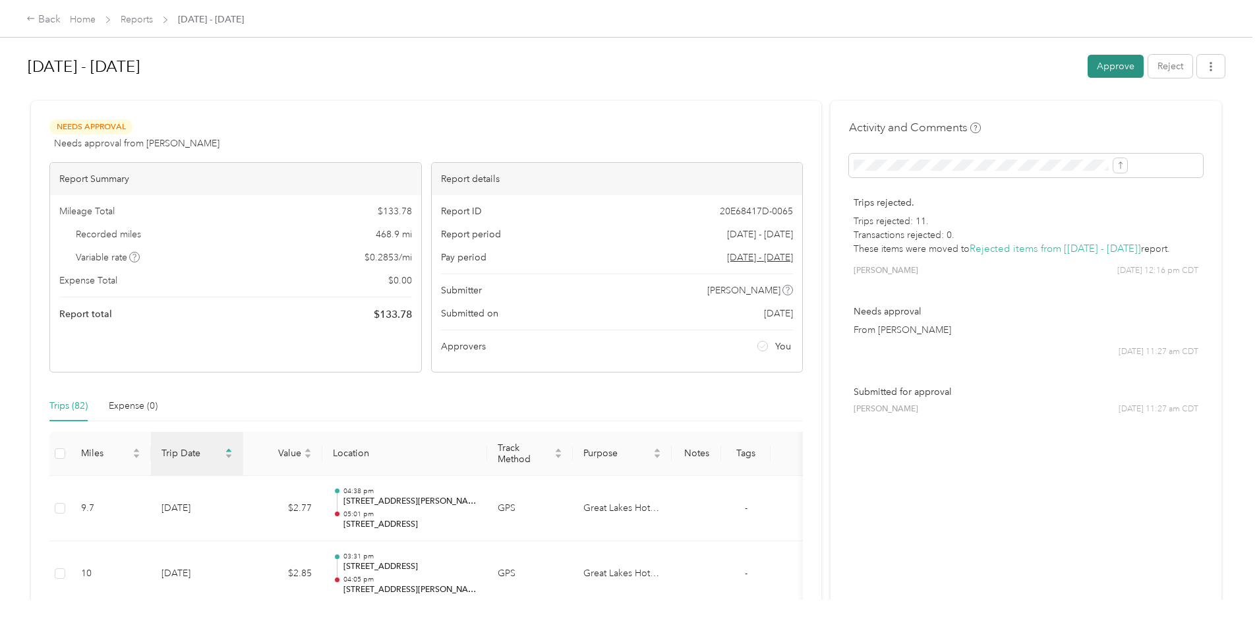
click at [1088, 57] on button "Approve" at bounding box center [1116, 66] width 56 height 23
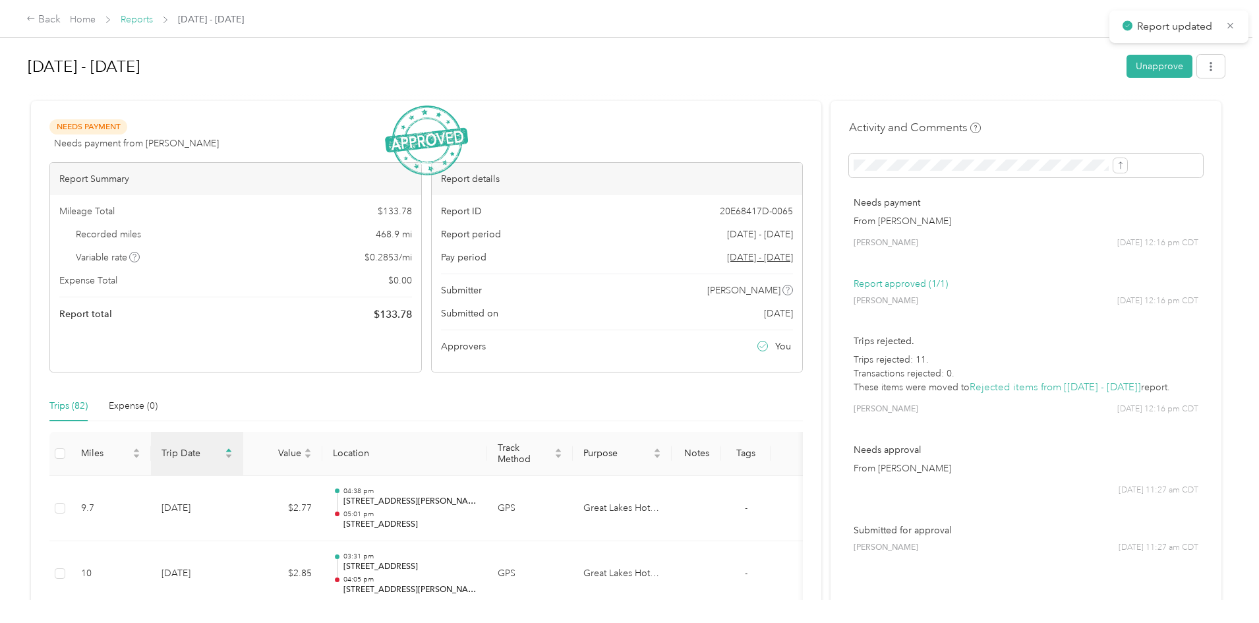
click at [153, 24] on link "Reports" at bounding box center [137, 19] width 32 height 11
